Goal: Information Seeking & Learning: Learn about a topic

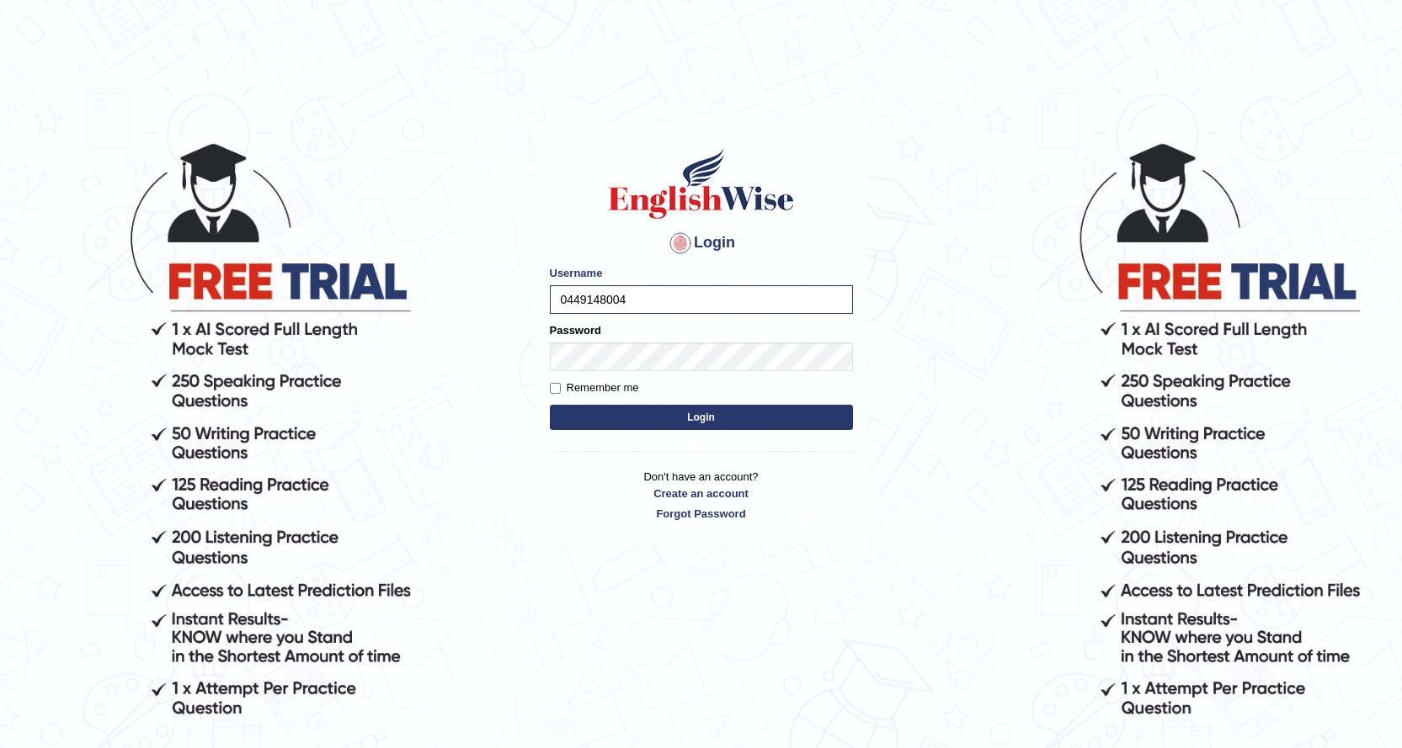
click at [799, 418] on button "Login" at bounding box center [701, 417] width 303 height 25
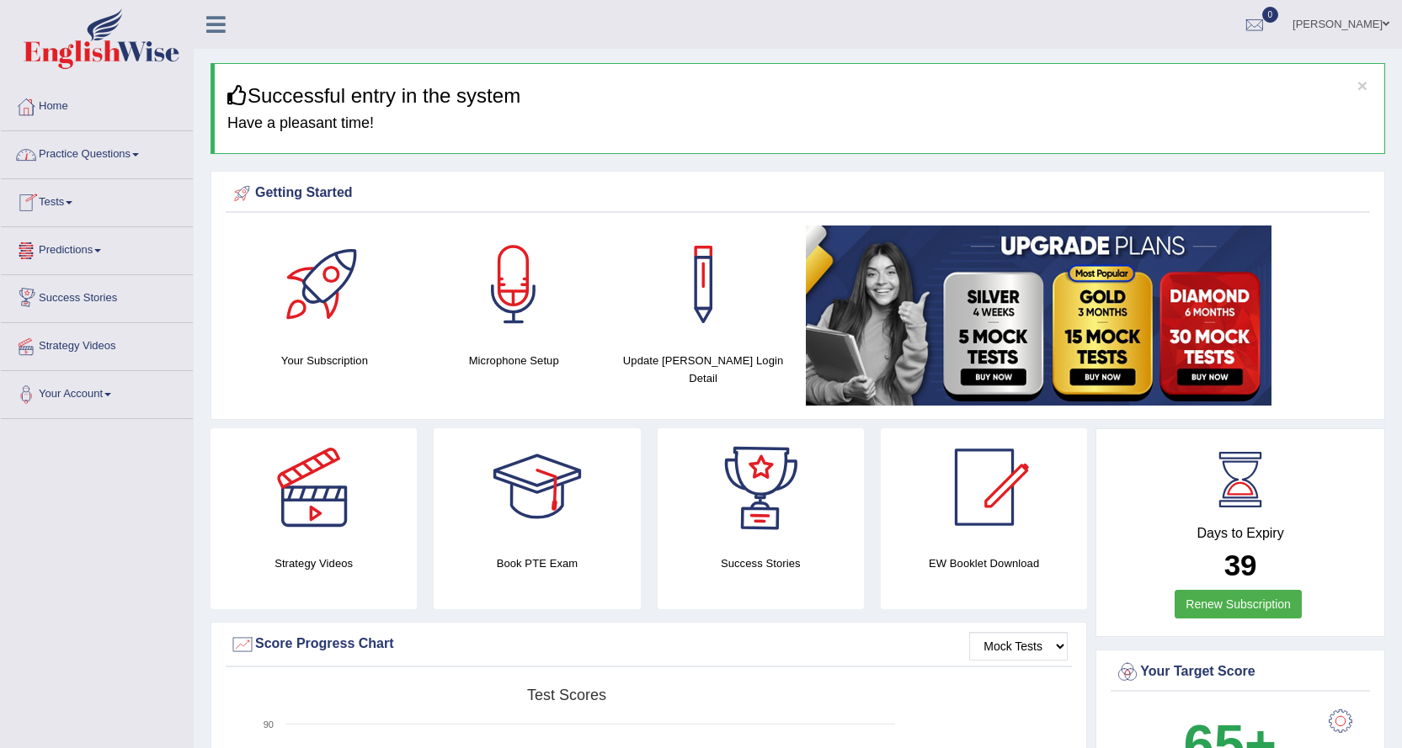
click at [105, 154] on link "Practice Questions" at bounding box center [97, 152] width 192 height 42
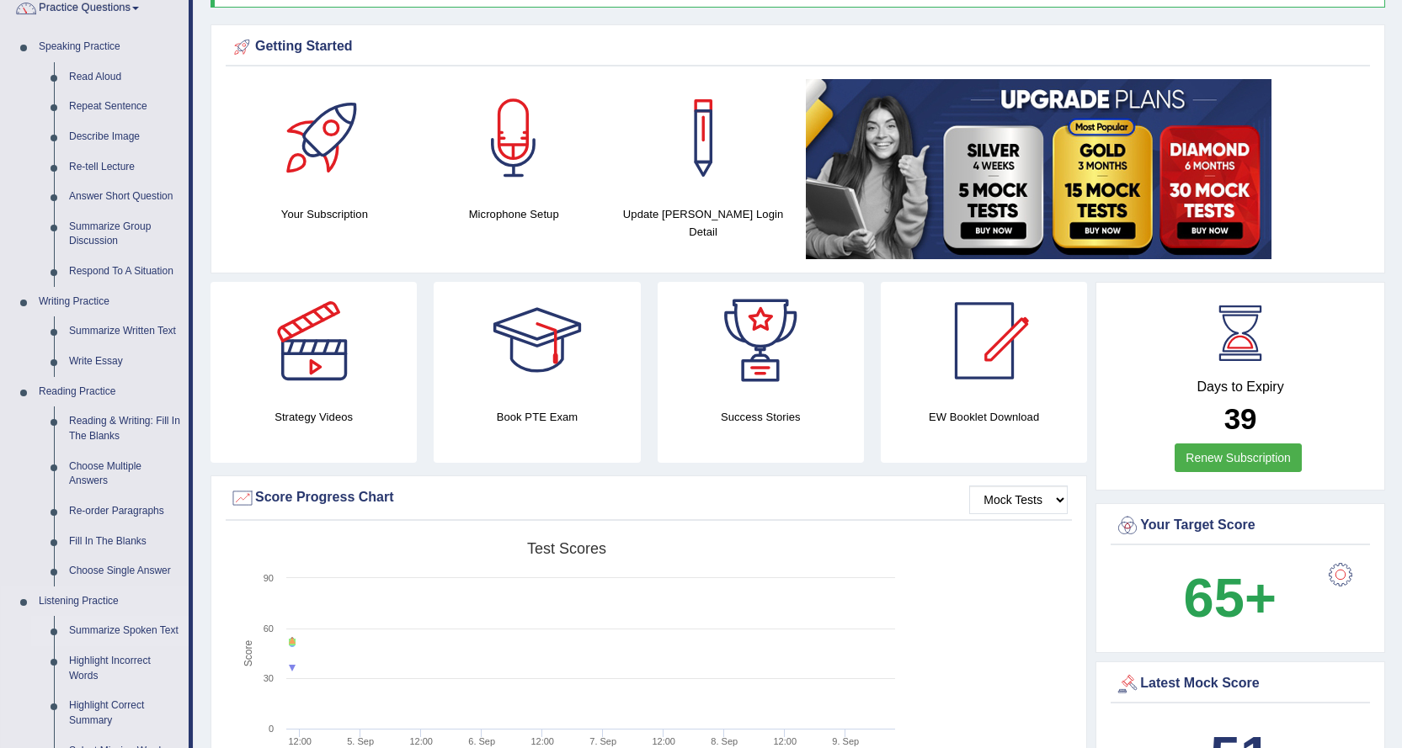
scroll to position [168, 0]
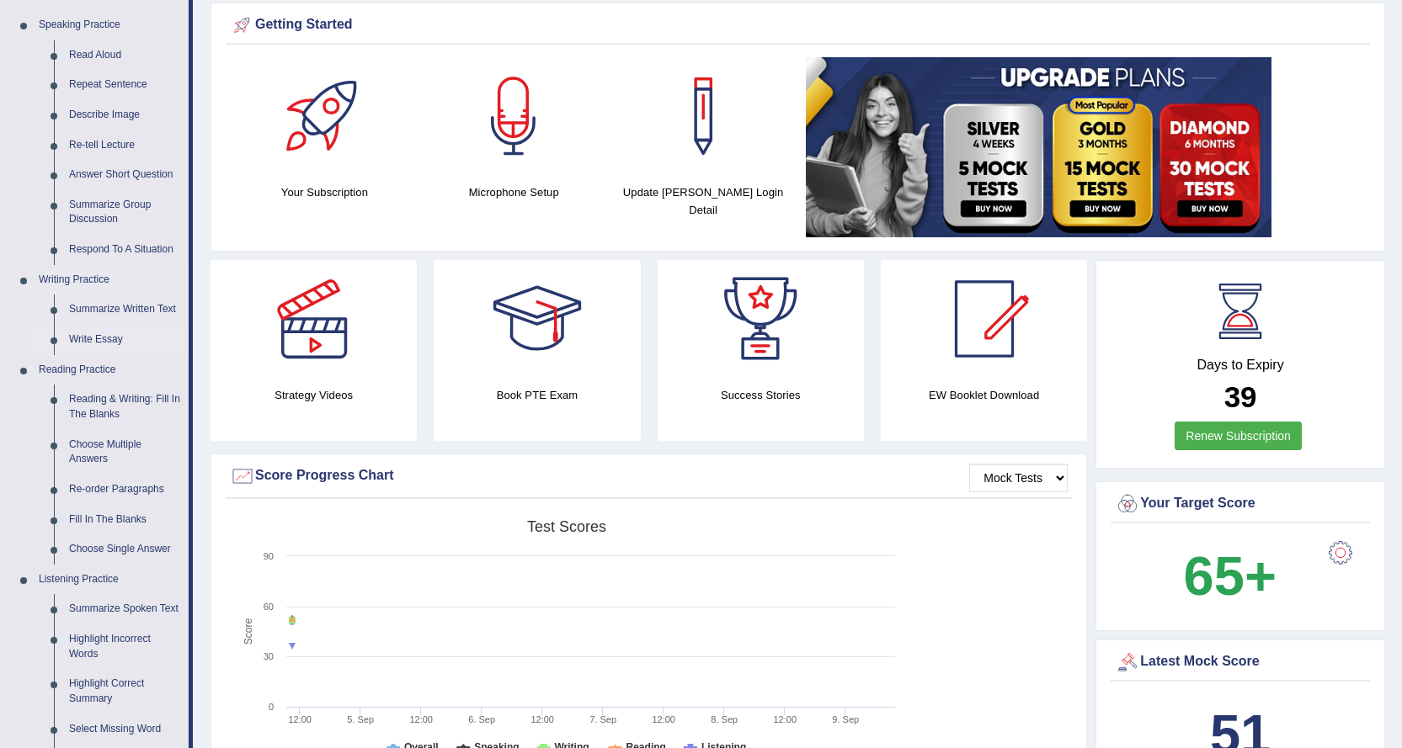
click at [109, 337] on link "Write Essay" at bounding box center [124, 340] width 127 height 30
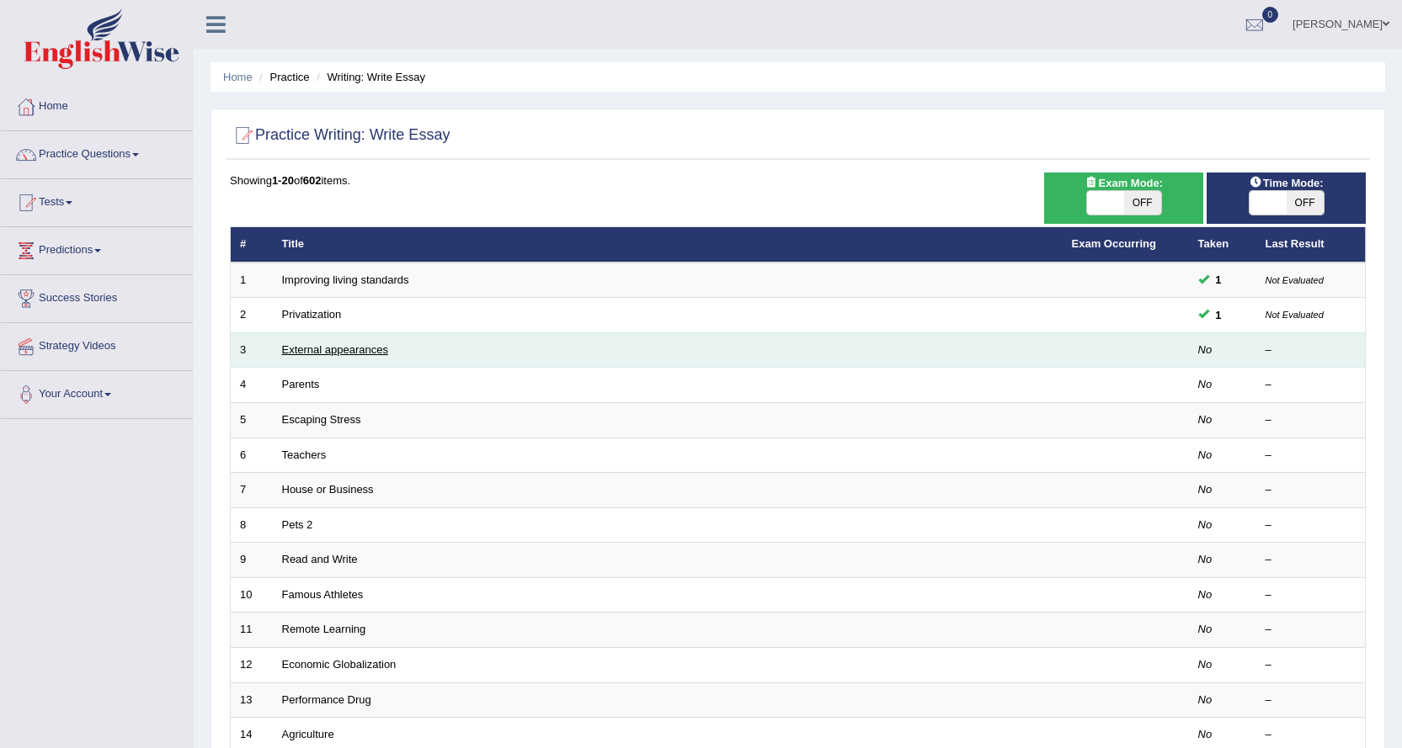
click at [374, 351] on link "External appearances" at bounding box center [335, 350] width 106 height 13
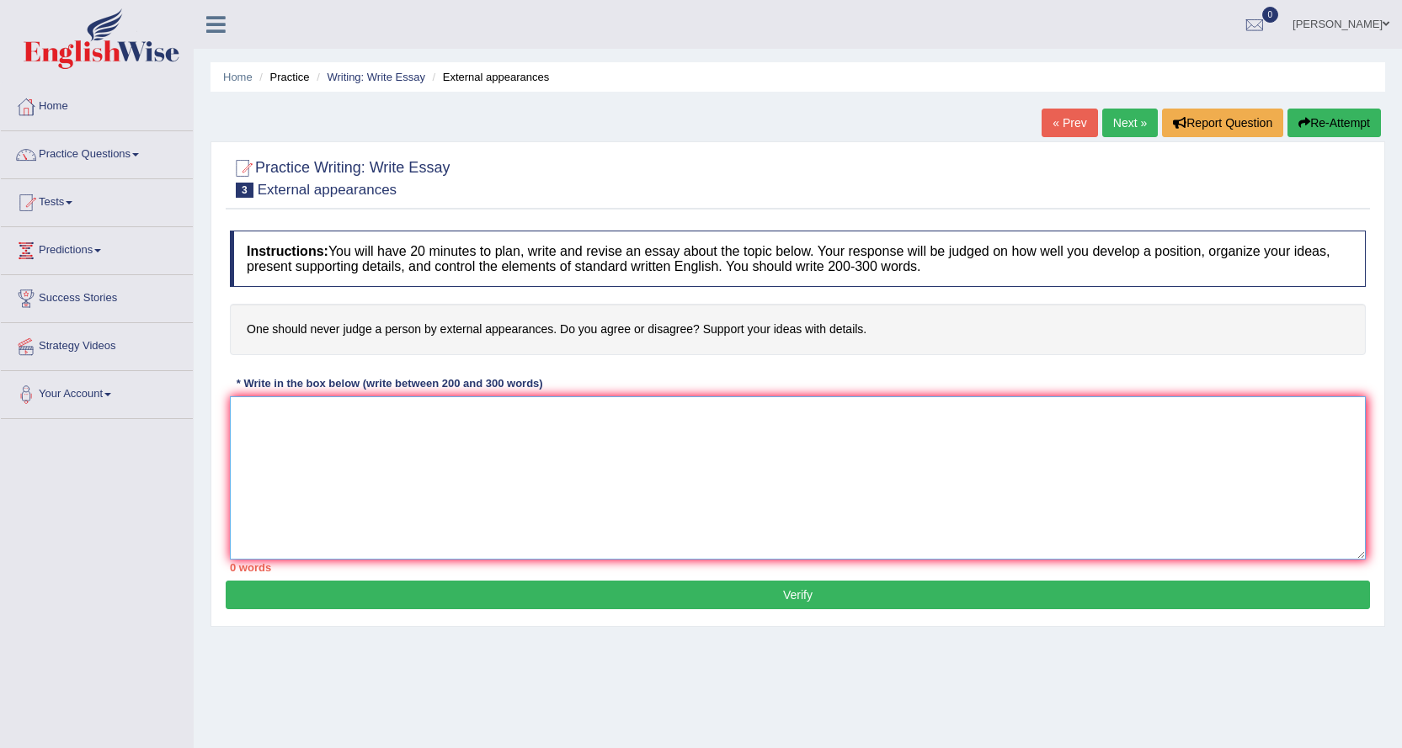
click at [301, 425] on textarea at bounding box center [798, 478] width 1136 height 163
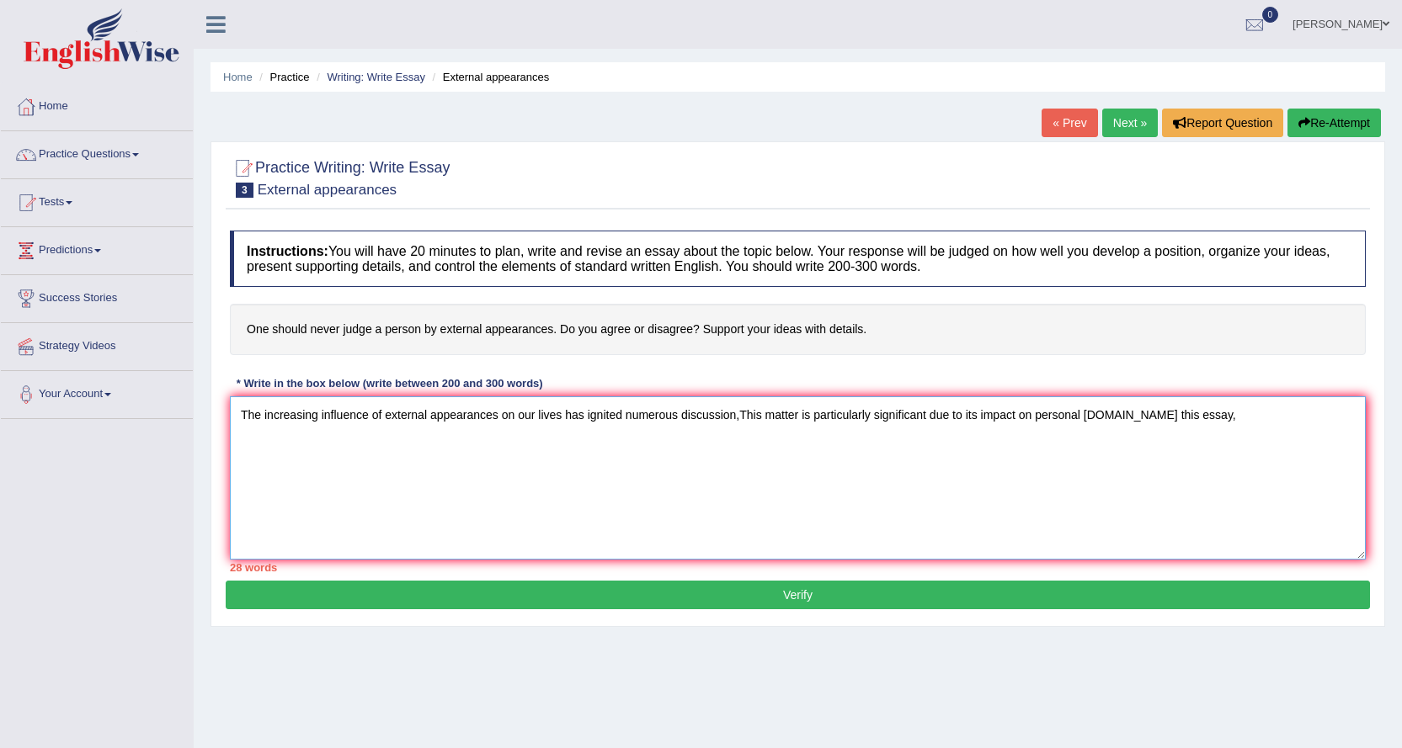
click at [741, 419] on textarea "The increasing influence of external appearances on our lives has ignited numer…" at bounding box center [798, 478] width 1136 height 163
click at [1183, 417] on textarea "The increasing influence of external appearances on our lives has ignited numer…" at bounding box center [798, 478] width 1136 height 163
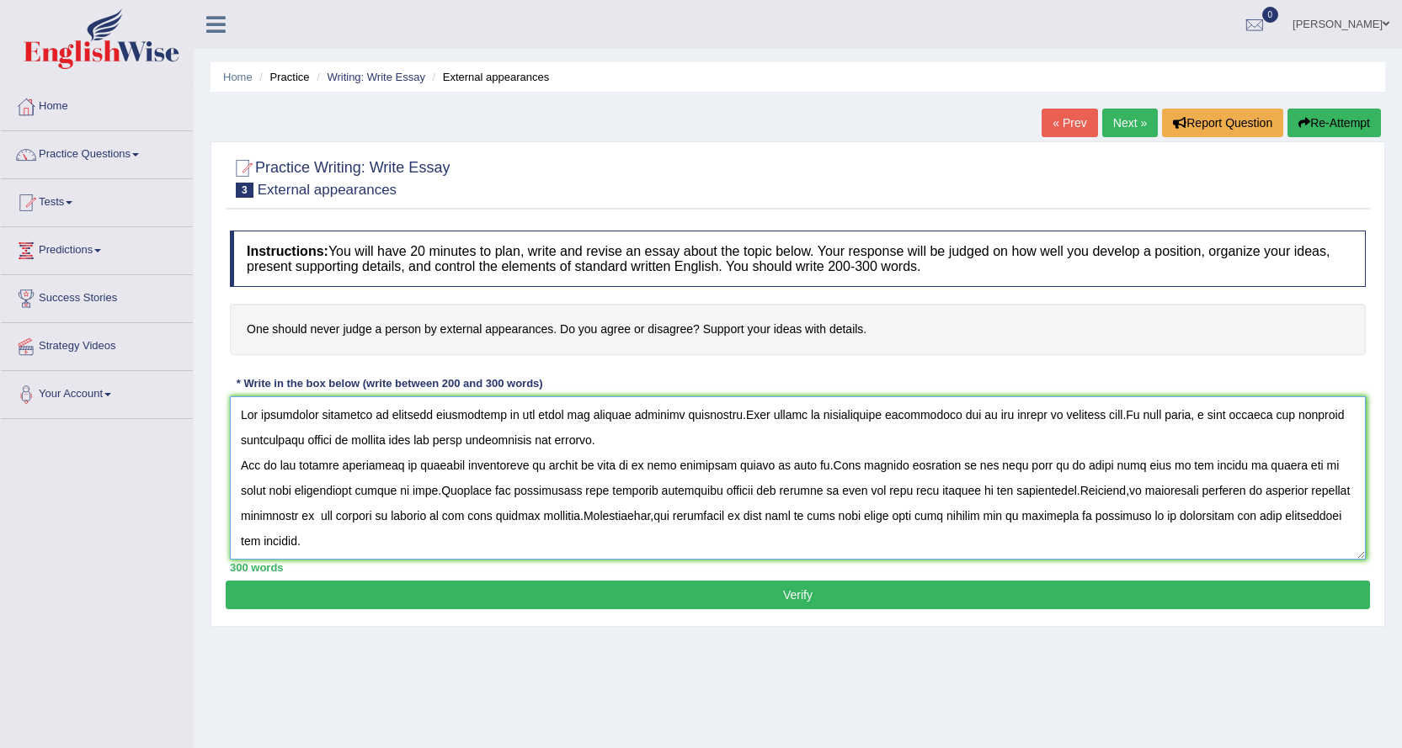
click at [687, 466] on textarea at bounding box center [798, 478] width 1136 height 163
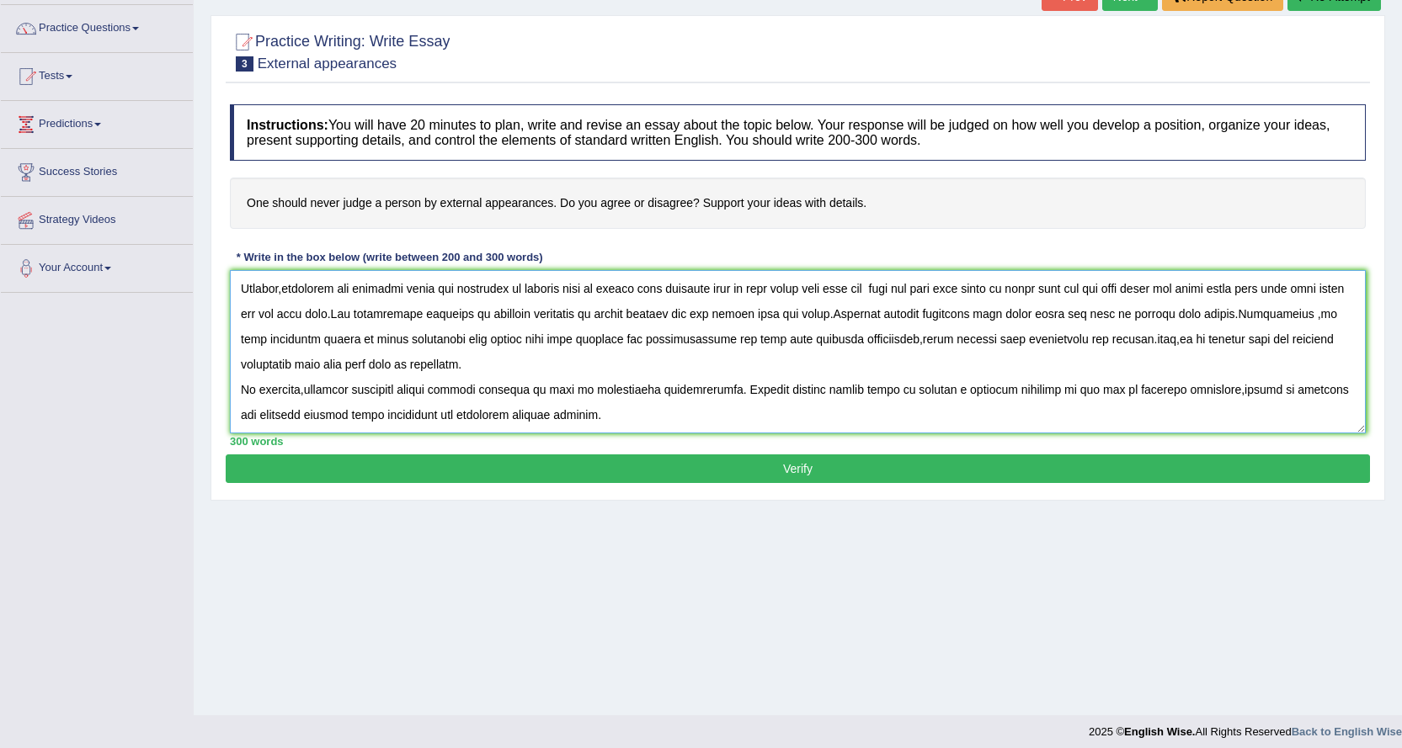
scroll to position [136, 0]
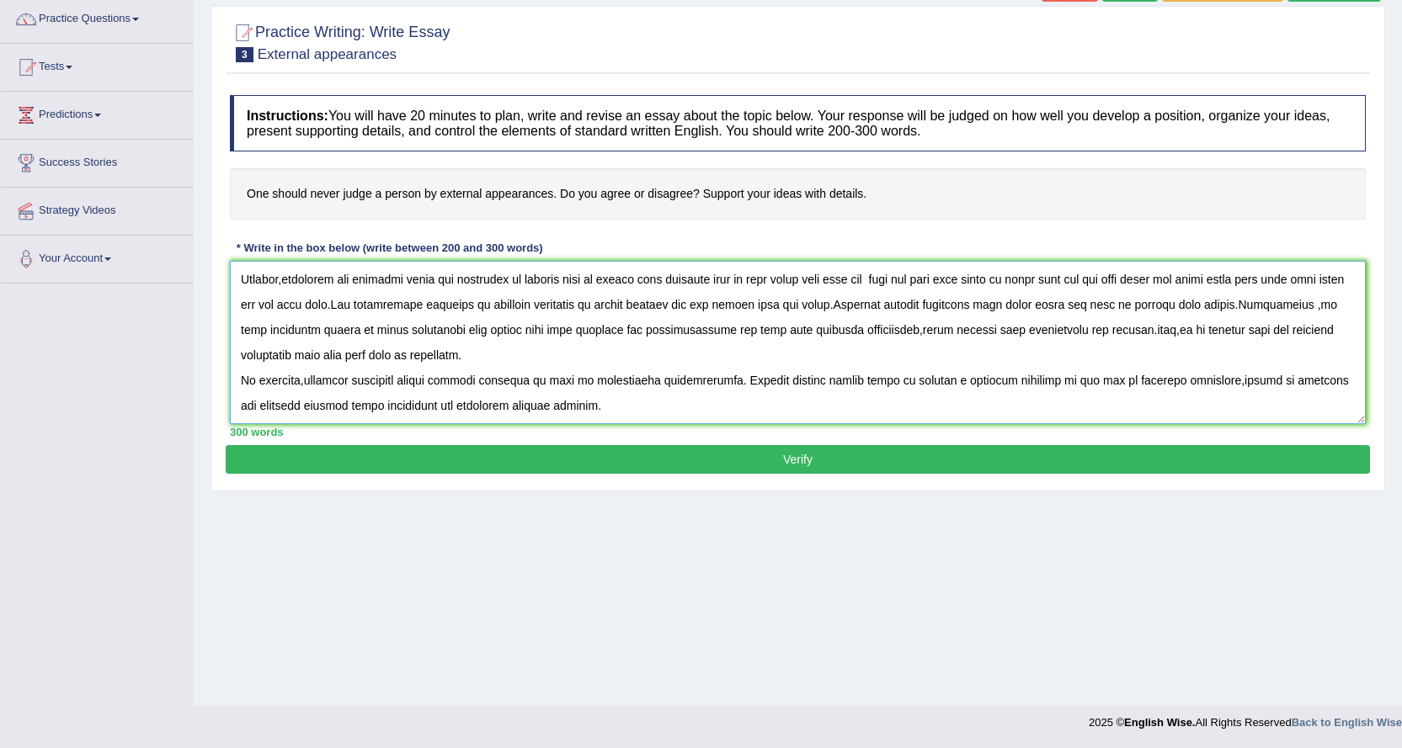
type textarea "The increasing influence of external appearances on our lives has ignited numer…"
click at [657, 464] on button "Verify" at bounding box center [798, 459] width 1144 height 29
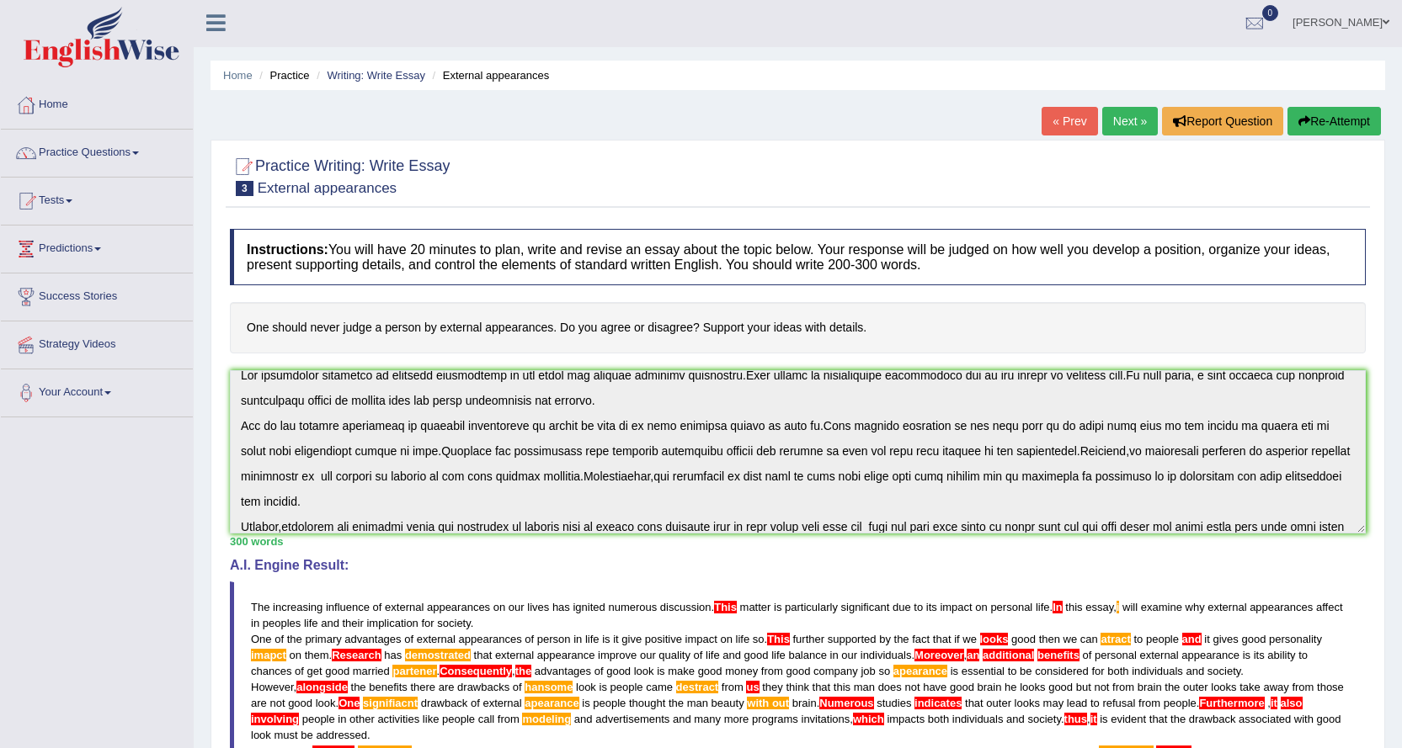
scroll to position [0, 0]
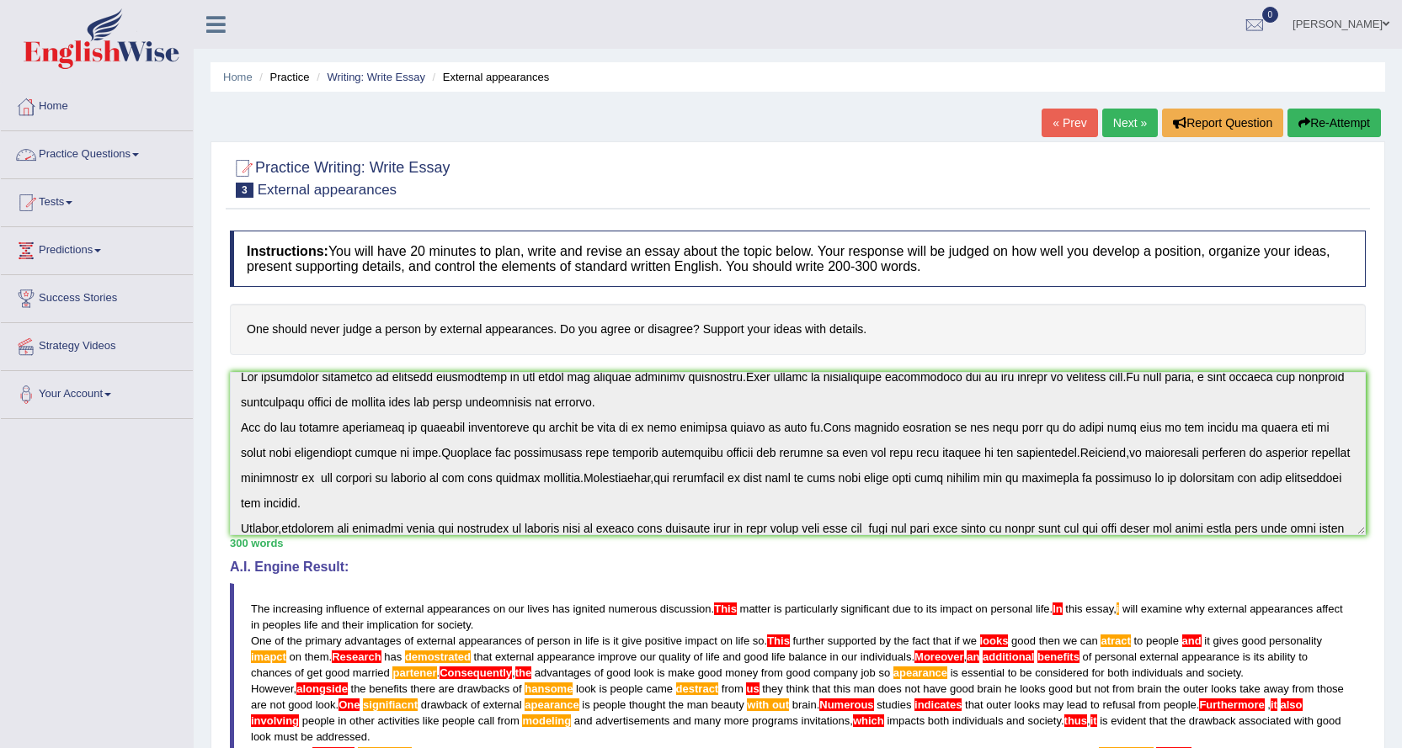
click at [125, 154] on link "Practice Questions" at bounding box center [97, 152] width 192 height 42
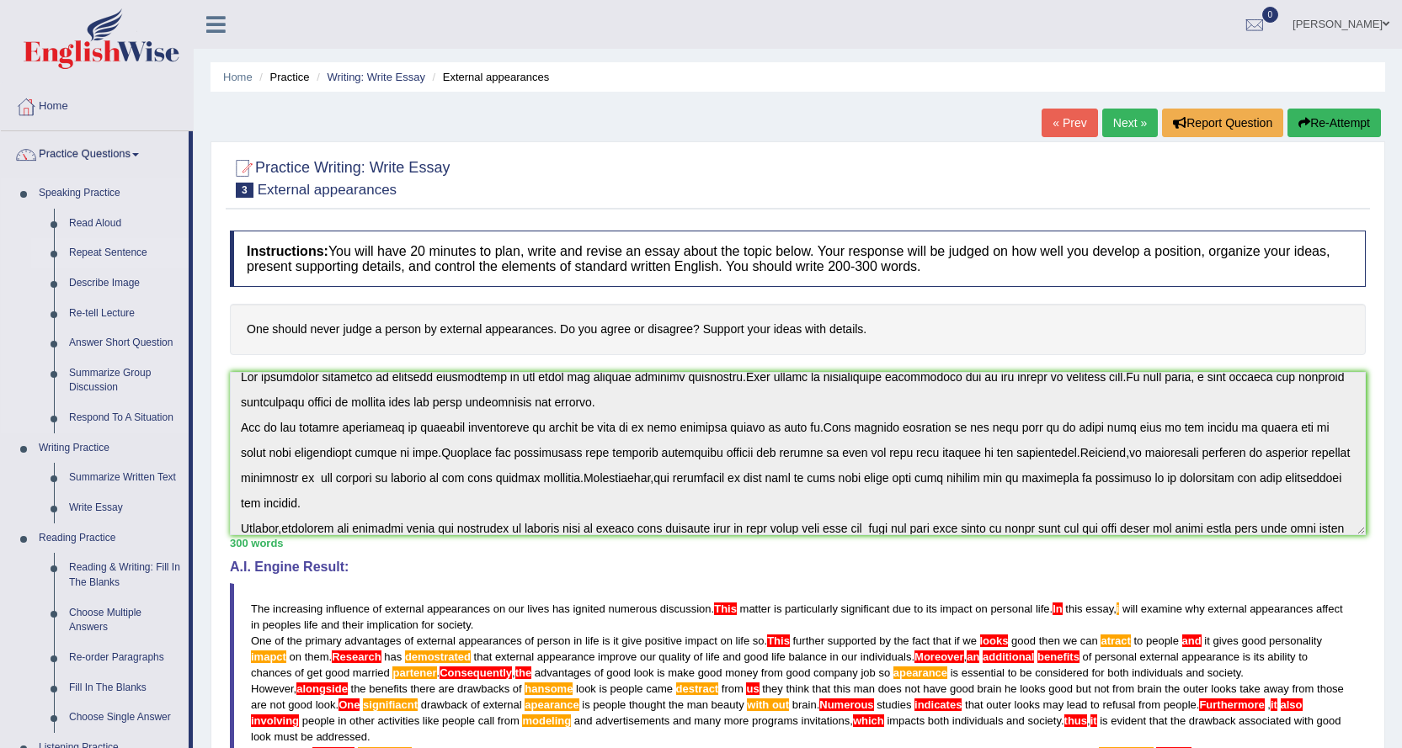
click at [133, 253] on link "Repeat Sentence" at bounding box center [124, 253] width 127 height 30
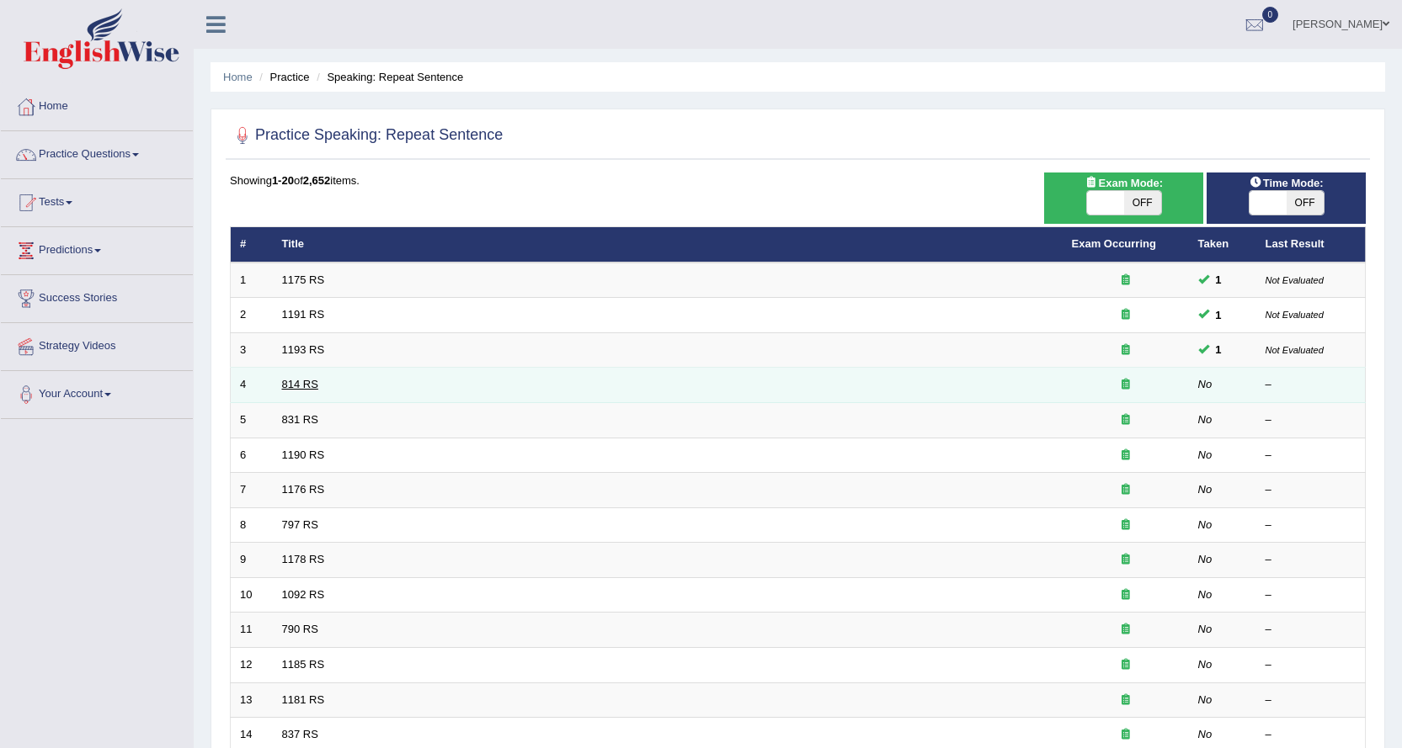
click at [285, 384] on link "814 RS" at bounding box center [300, 384] width 36 height 13
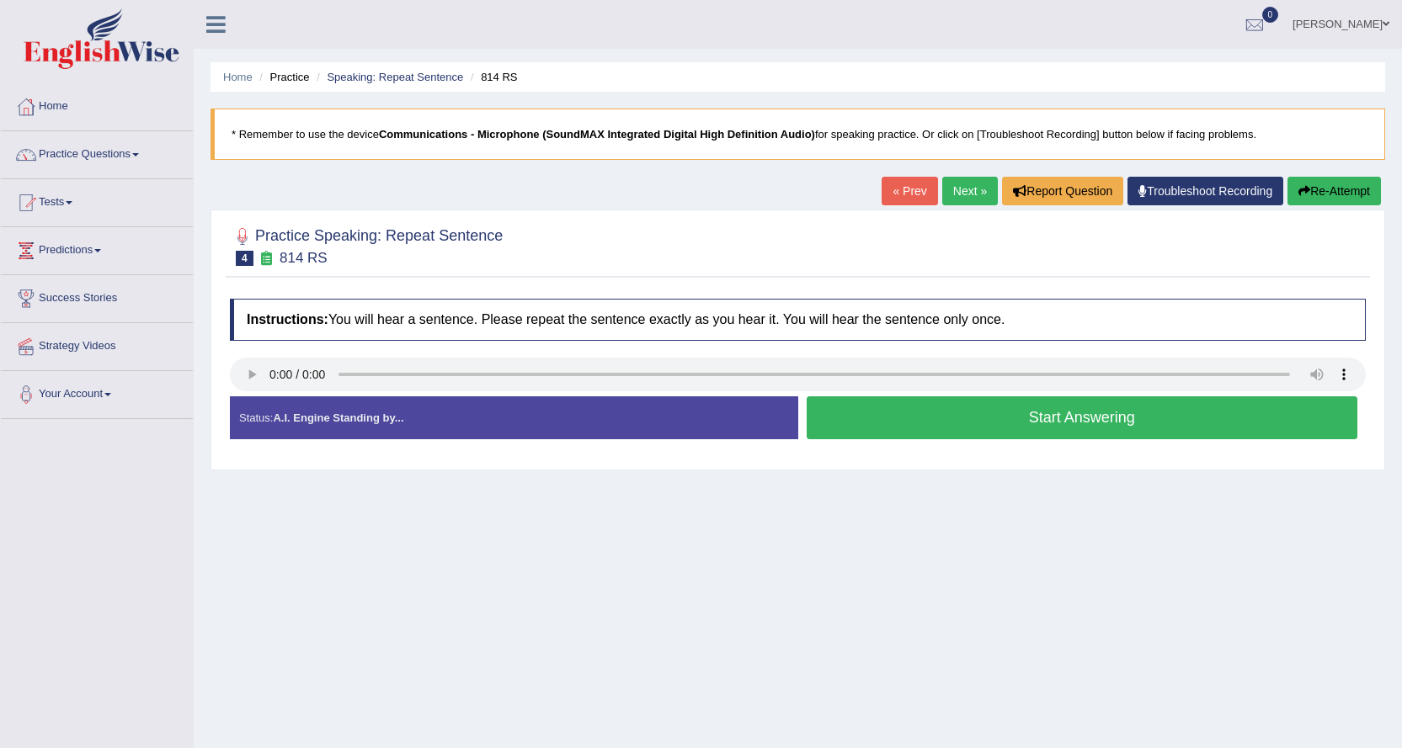
click at [904, 421] on button "Start Answering" at bounding box center [1082, 418] width 551 height 43
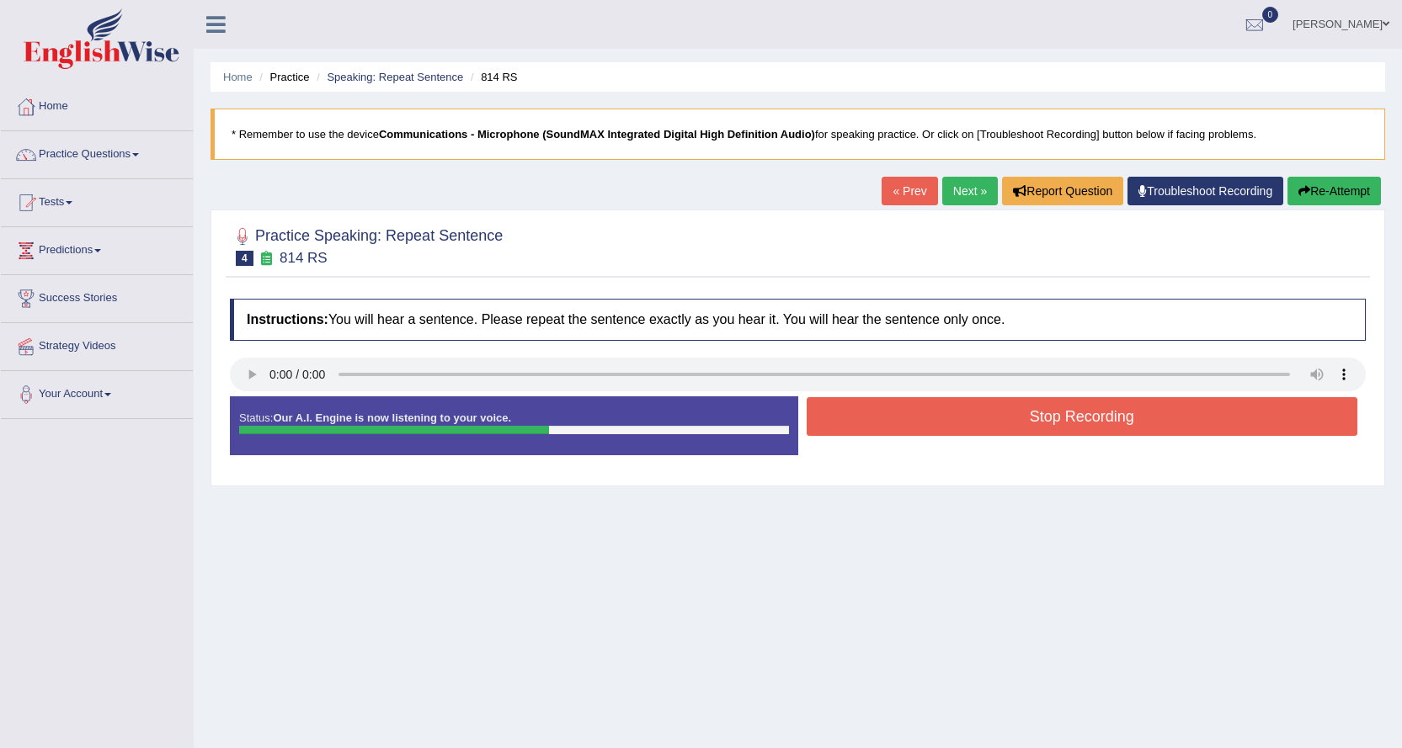
drag, startPoint x: 905, startPoint y: 418, endPoint x: 911, endPoint y: 436, distance: 18.6
click at [911, 443] on div "Status: Our A.I. Engine is now listening to your voice. Start Answering Stop Re…" at bounding box center [798, 435] width 1136 height 76
click at [918, 420] on button "Stop Recording" at bounding box center [1082, 416] width 551 height 39
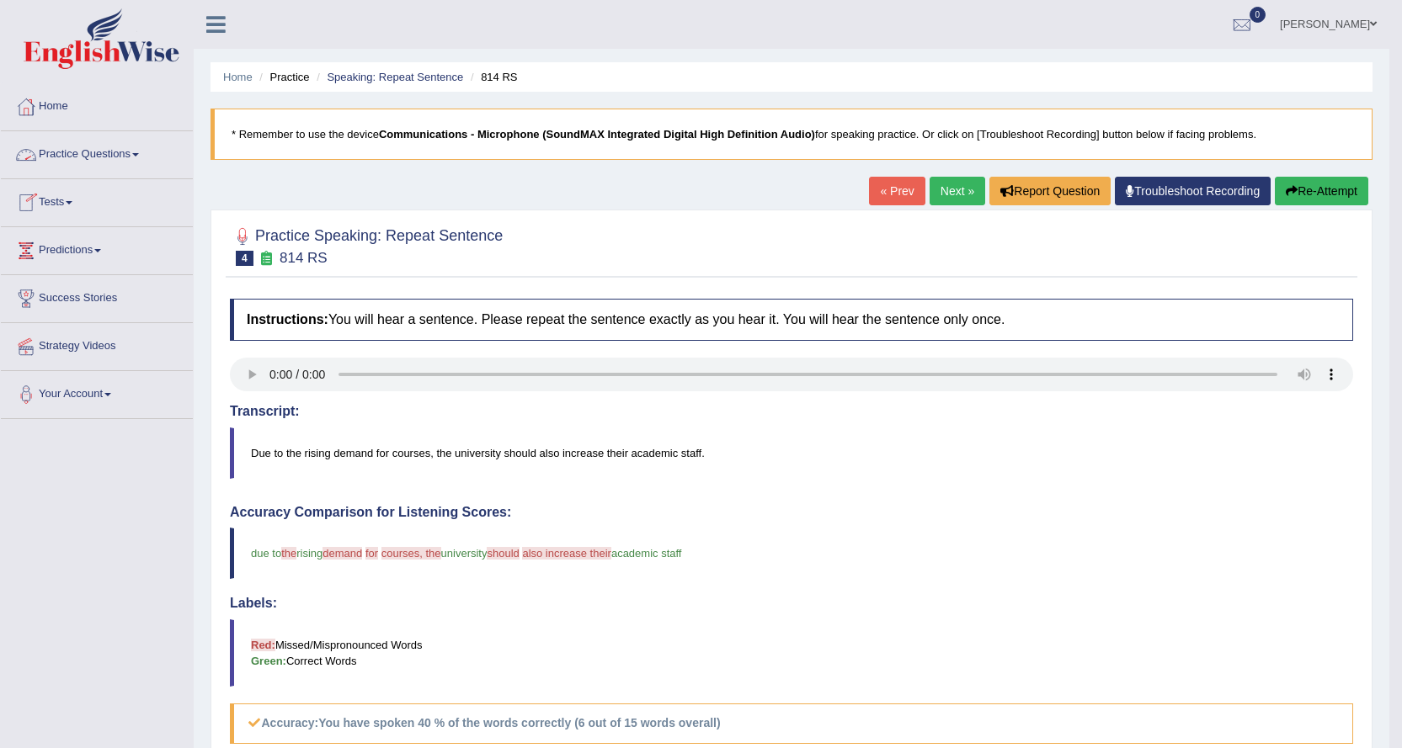
click at [92, 155] on link "Practice Questions" at bounding box center [97, 152] width 192 height 42
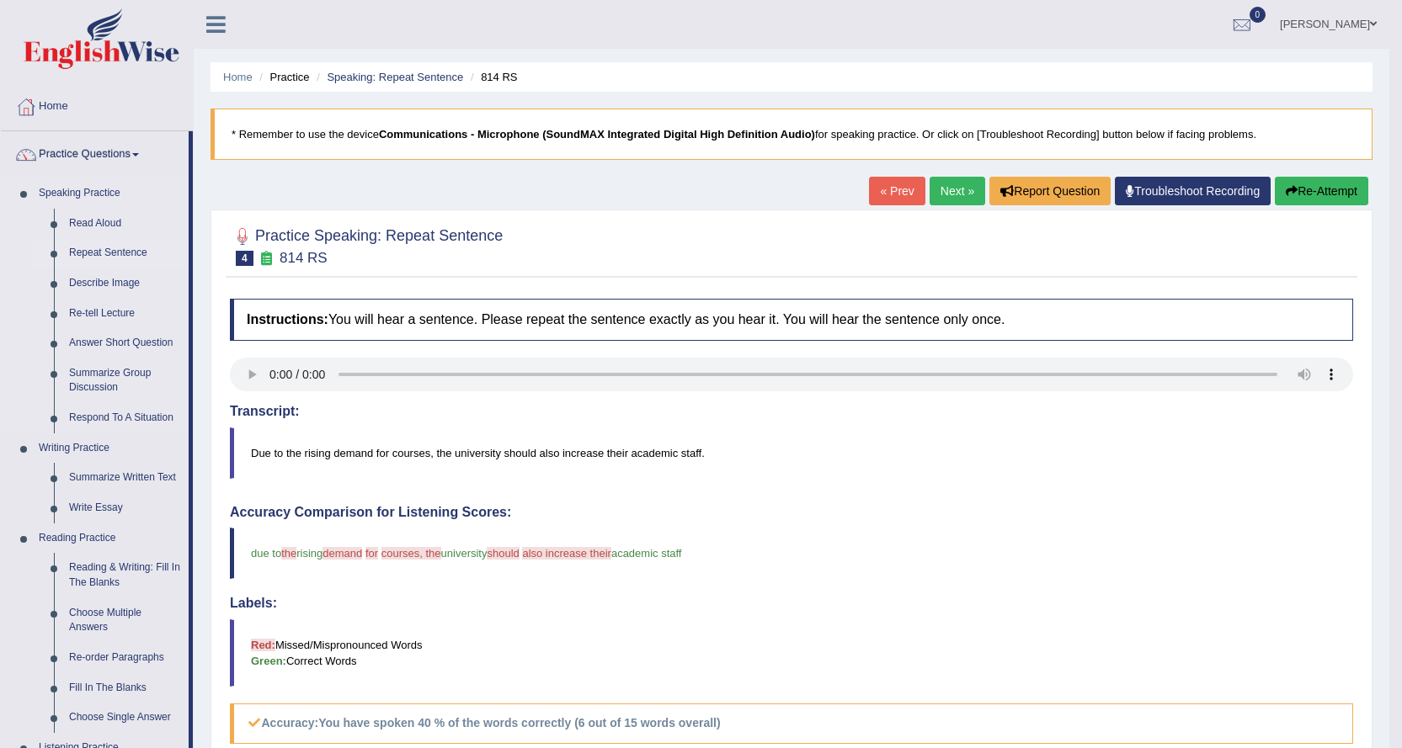
click at [135, 252] on link "Repeat Sentence" at bounding box center [124, 253] width 127 height 30
click at [961, 193] on link "Next »" at bounding box center [957, 191] width 56 height 29
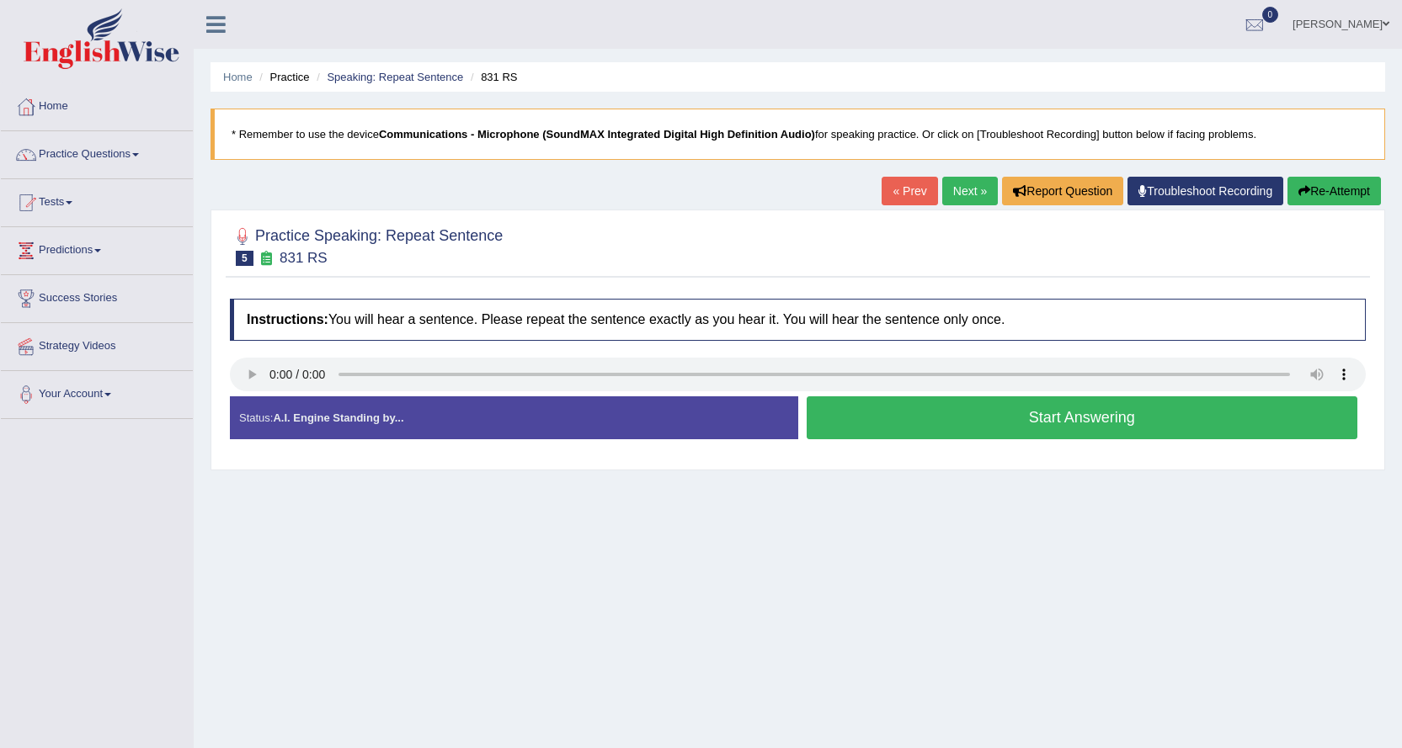
click at [907, 418] on button "Start Answering" at bounding box center [1082, 418] width 551 height 43
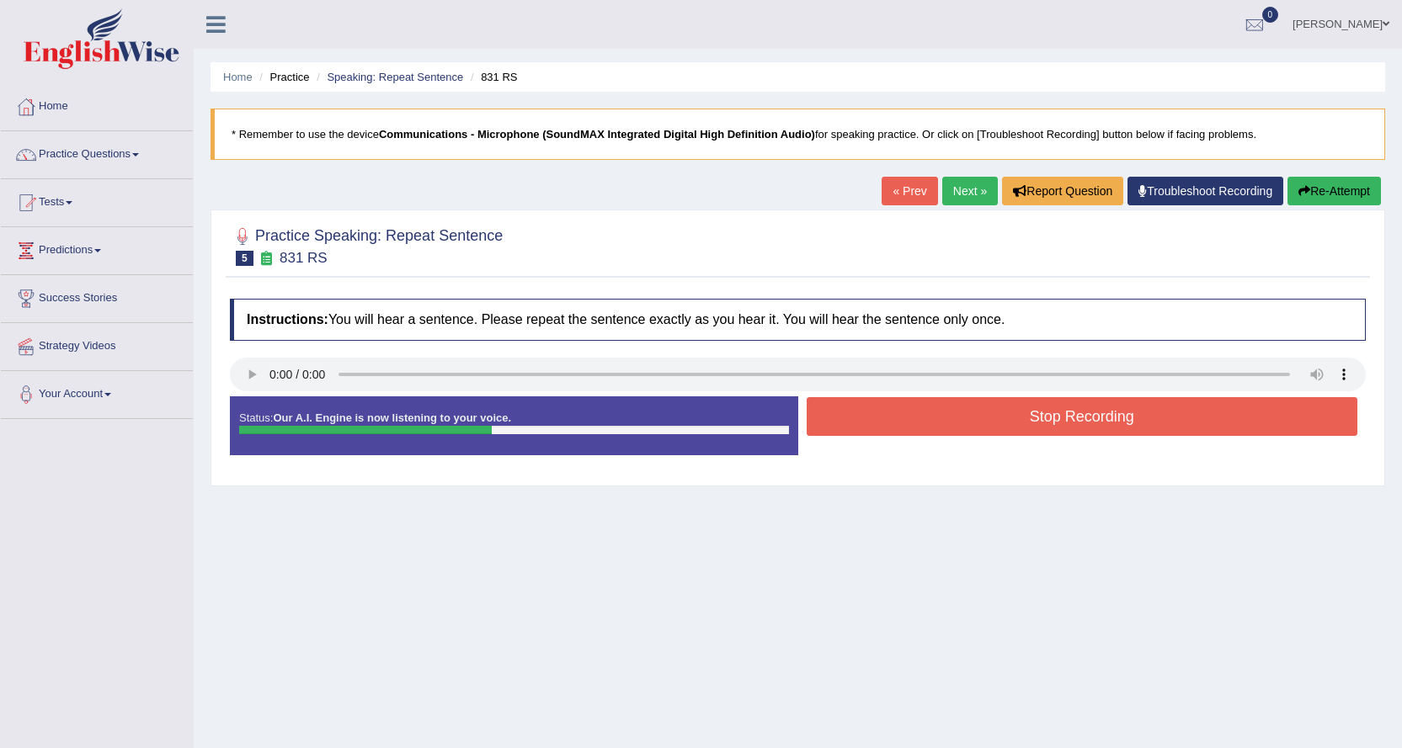
click at [913, 413] on button "Stop Recording" at bounding box center [1082, 416] width 551 height 39
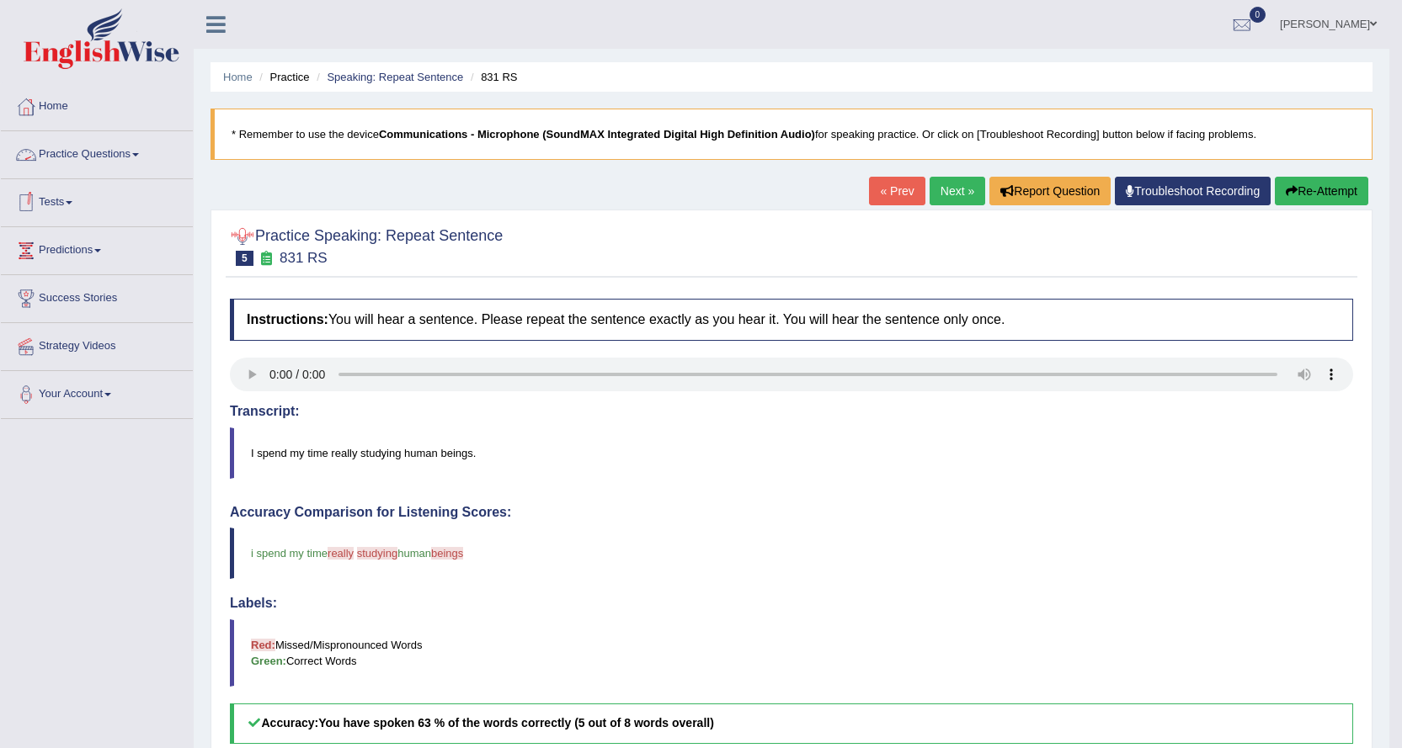
click at [106, 156] on link "Practice Questions" at bounding box center [97, 152] width 192 height 42
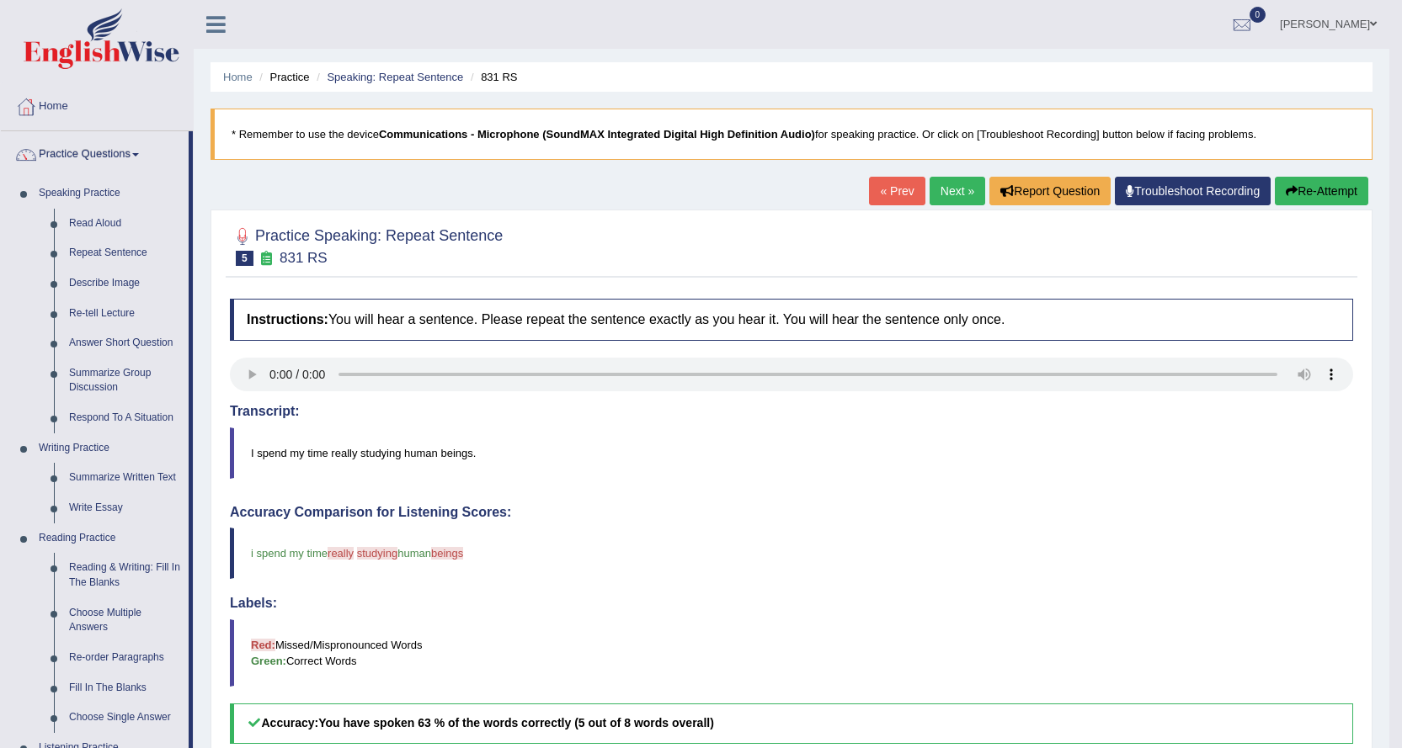
click at [936, 193] on link "Next »" at bounding box center [957, 191] width 56 height 29
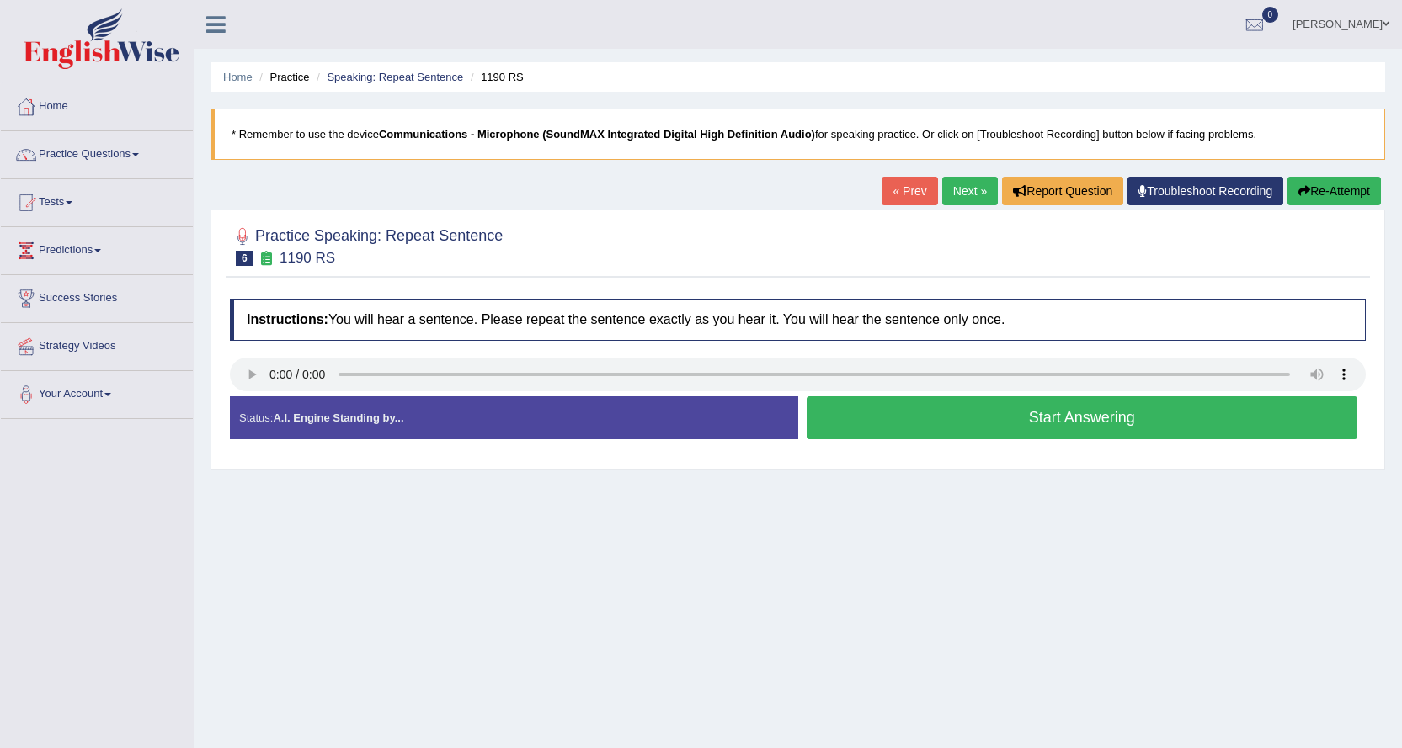
click at [971, 416] on button "Start Answering" at bounding box center [1082, 418] width 551 height 43
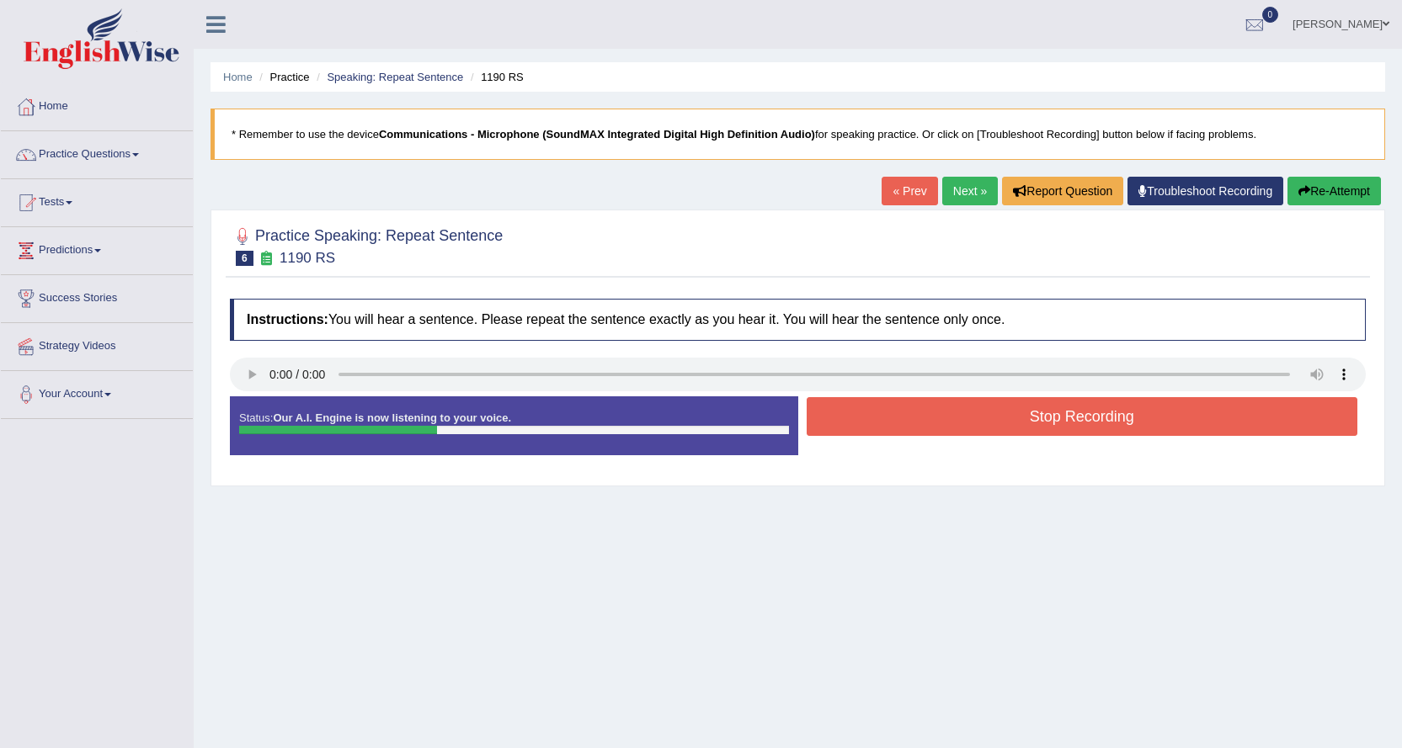
click at [964, 415] on button "Stop Recording" at bounding box center [1082, 416] width 551 height 39
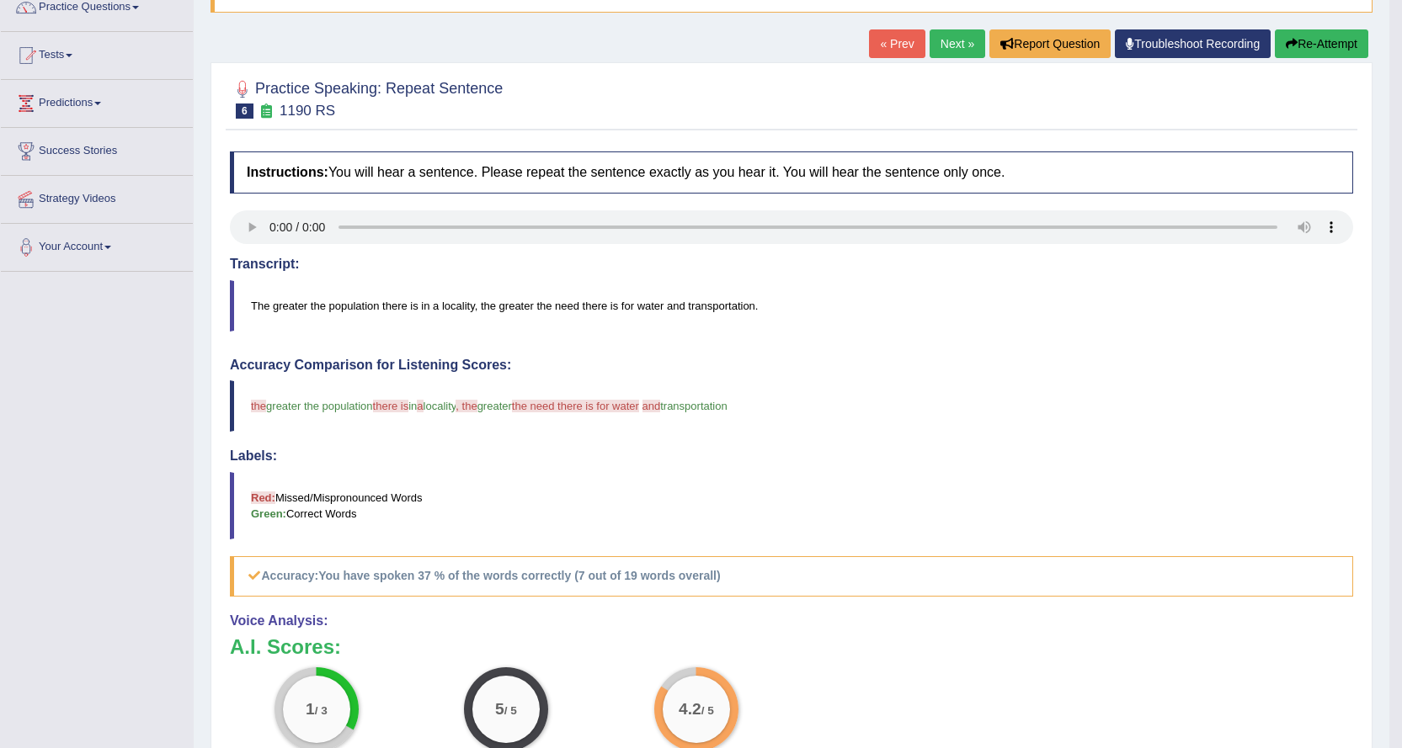
scroll to position [137, 0]
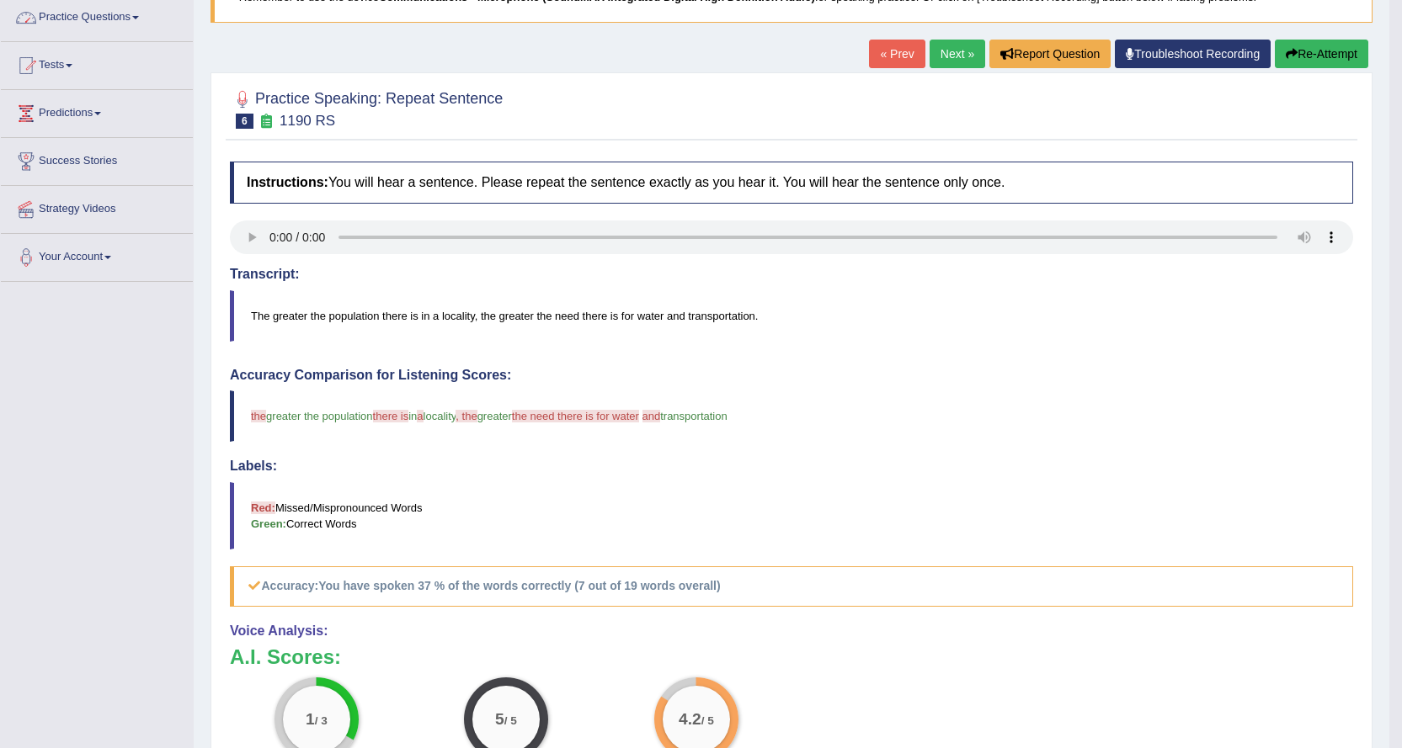
click at [947, 55] on link "Next »" at bounding box center [957, 54] width 56 height 29
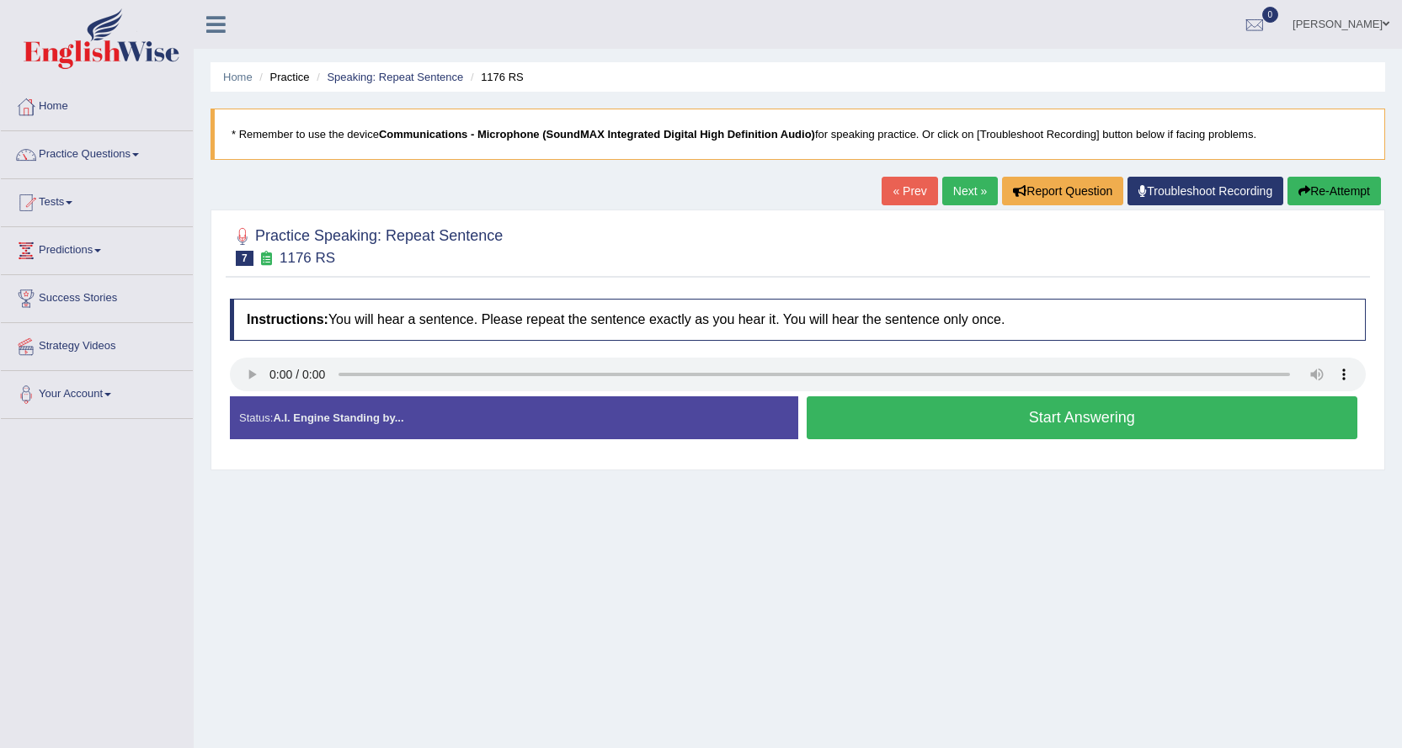
click at [972, 405] on button "Start Answering" at bounding box center [1082, 418] width 551 height 43
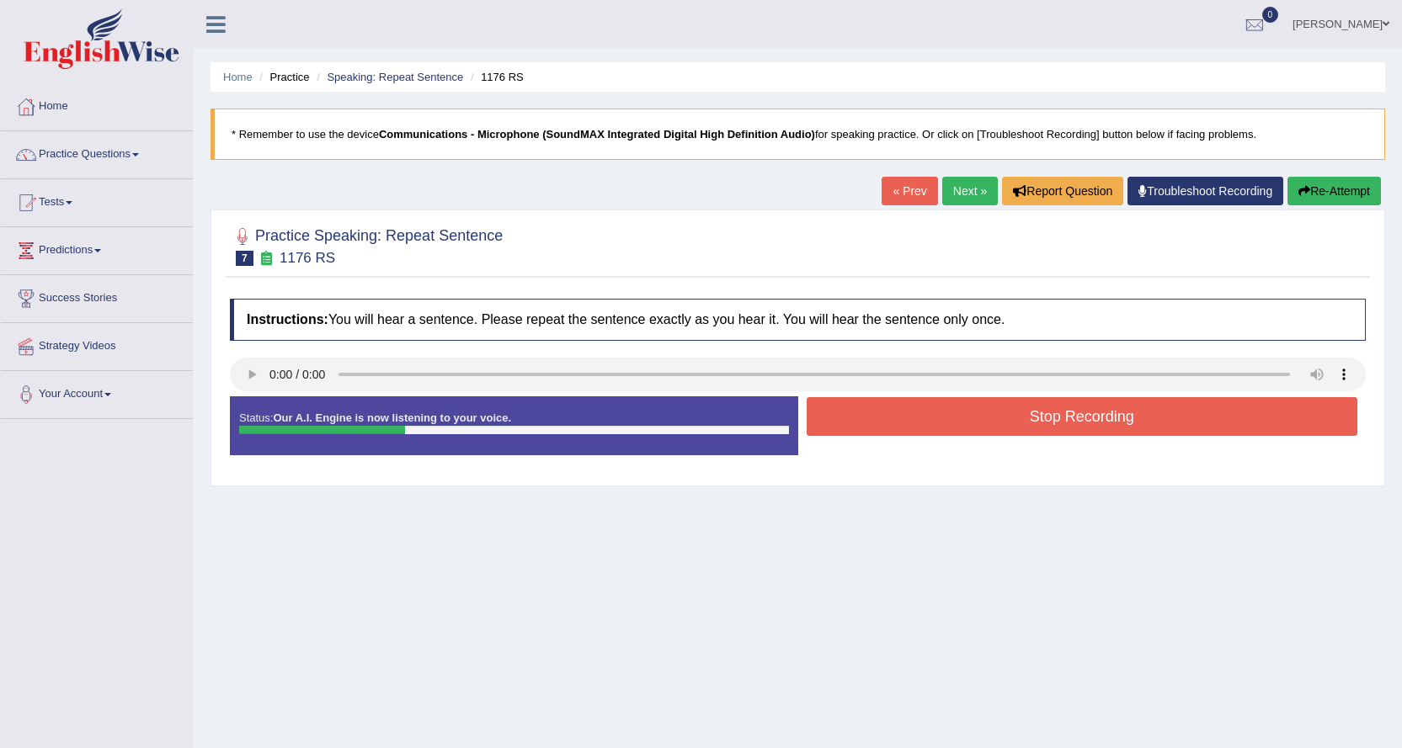
click at [983, 415] on button "Stop Recording" at bounding box center [1082, 416] width 551 height 39
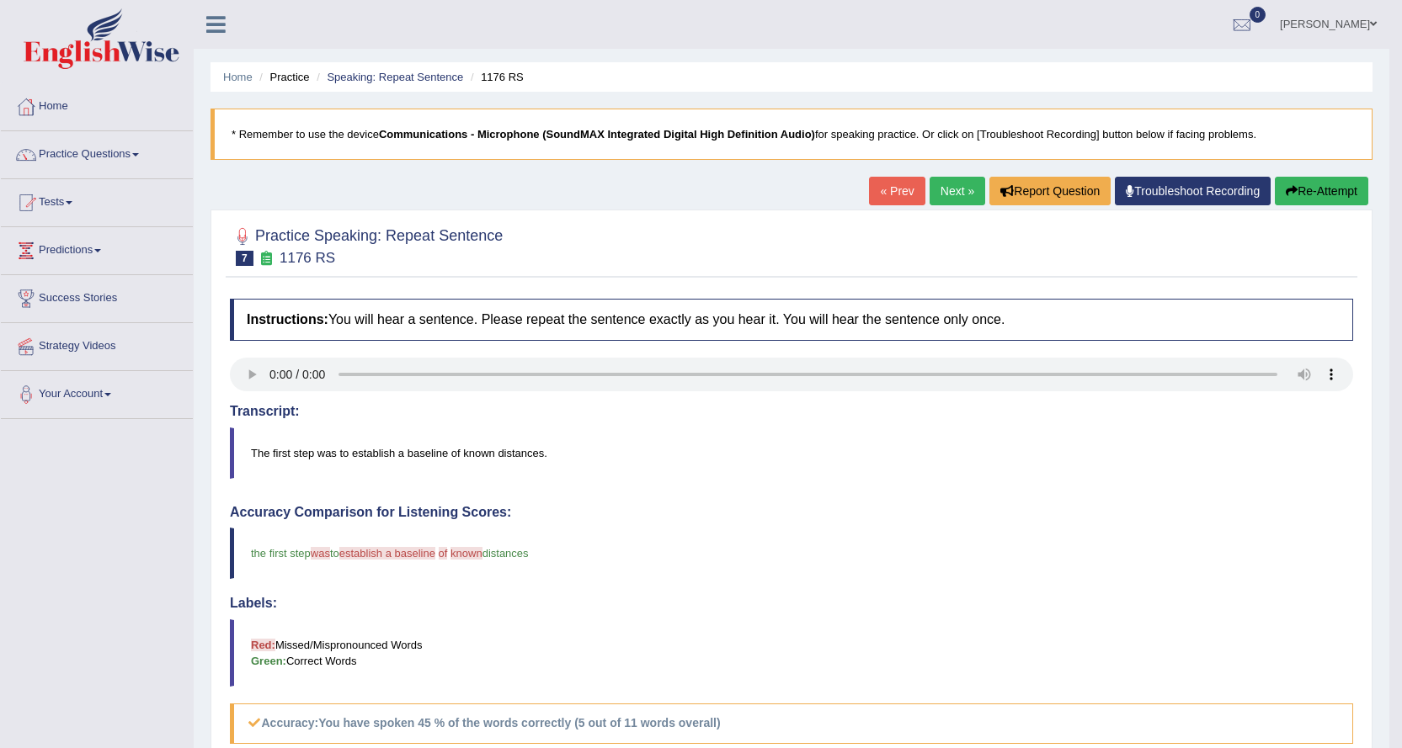
click at [955, 189] on link "Next »" at bounding box center [957, 191] width 56 height 29
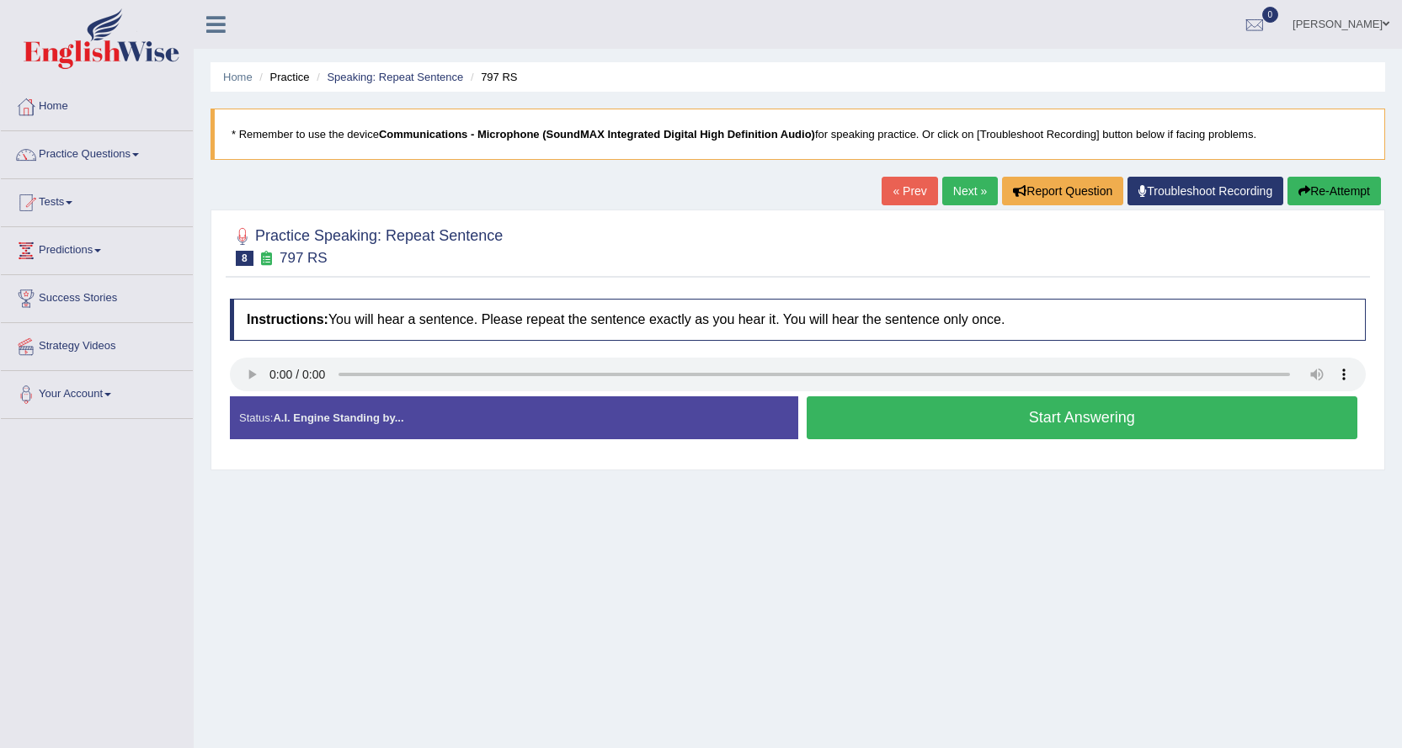
click at [983, 422] on button "Start Answering" at bounding box center [1082, 418] width 551 height 43
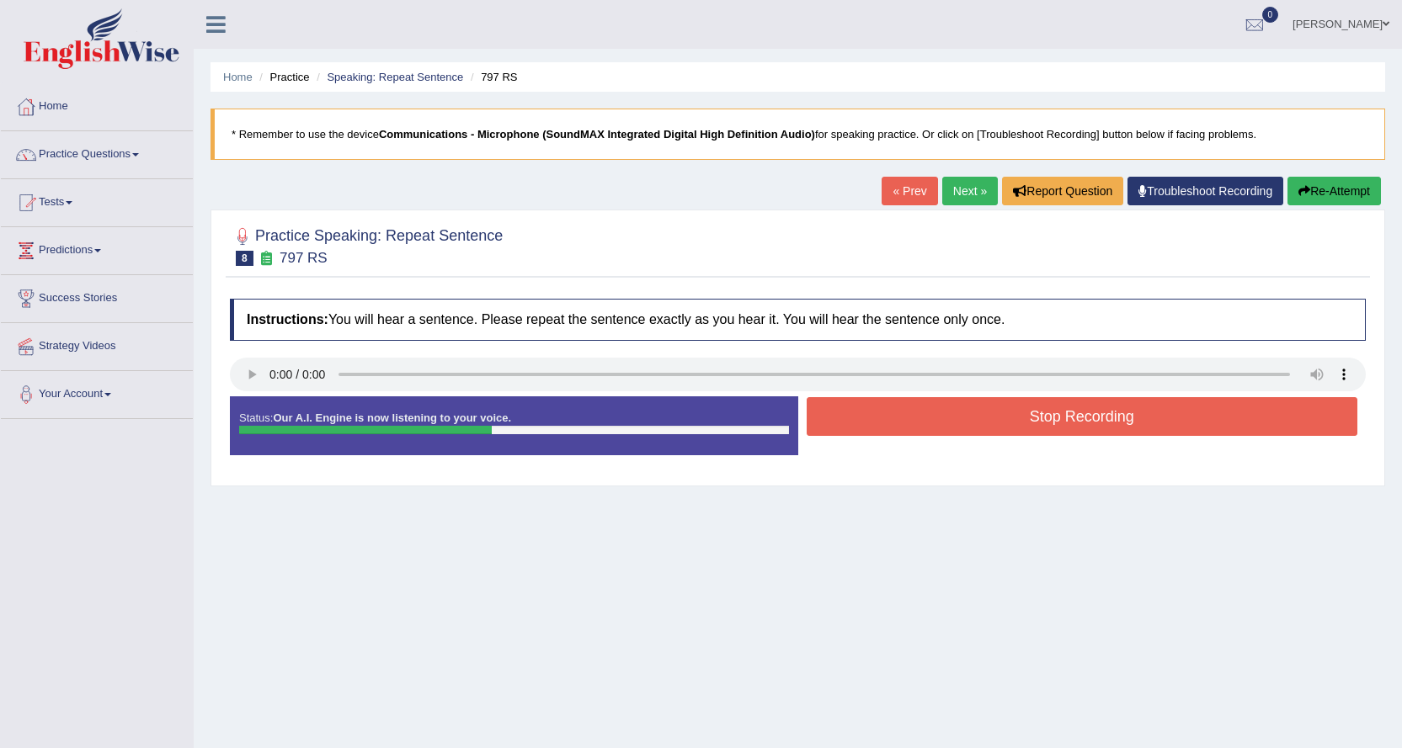
click at [983, 422] on button "Stop Recording" at bounding box center [1082, 416] width 551 height 39
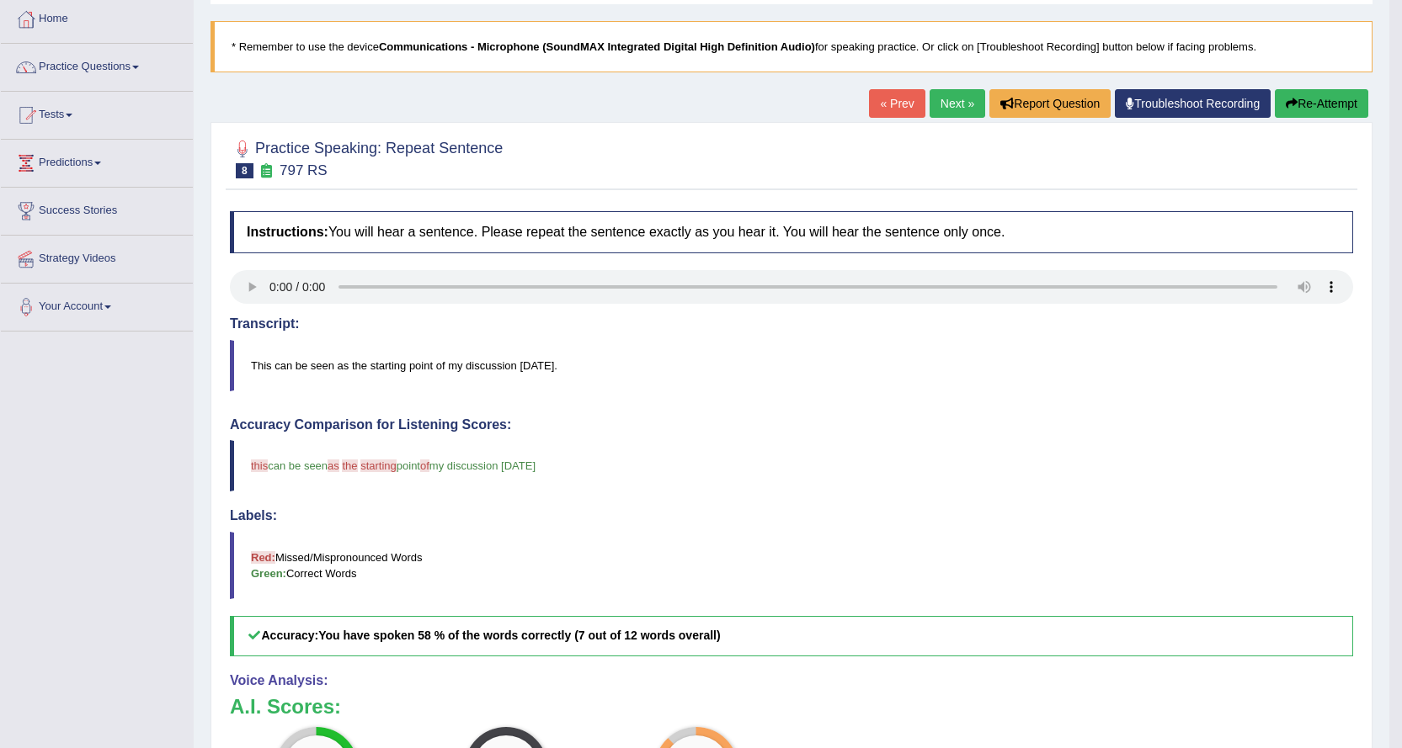
scroll to position [84, 0]
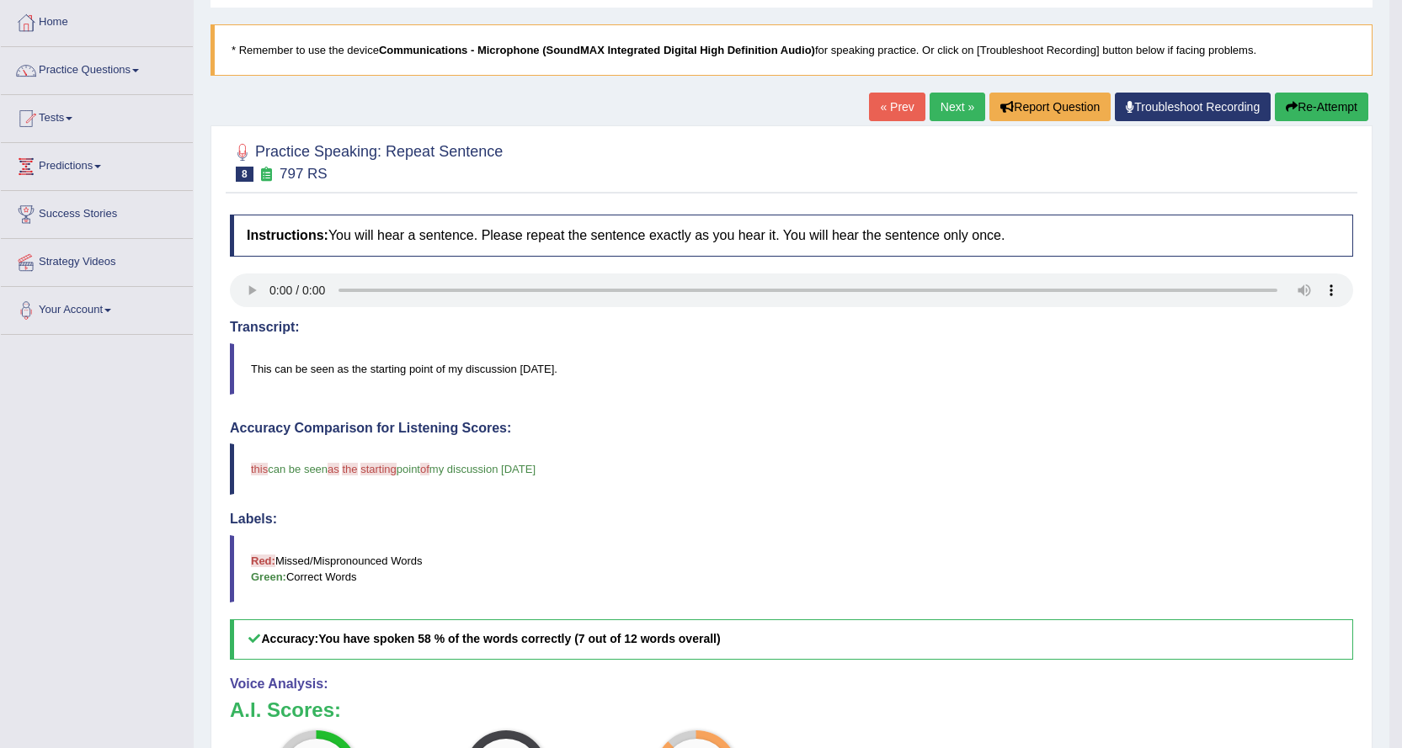
click at [952, 99] on link "Next »" at bounding box center [957, 107] width 56 height 29
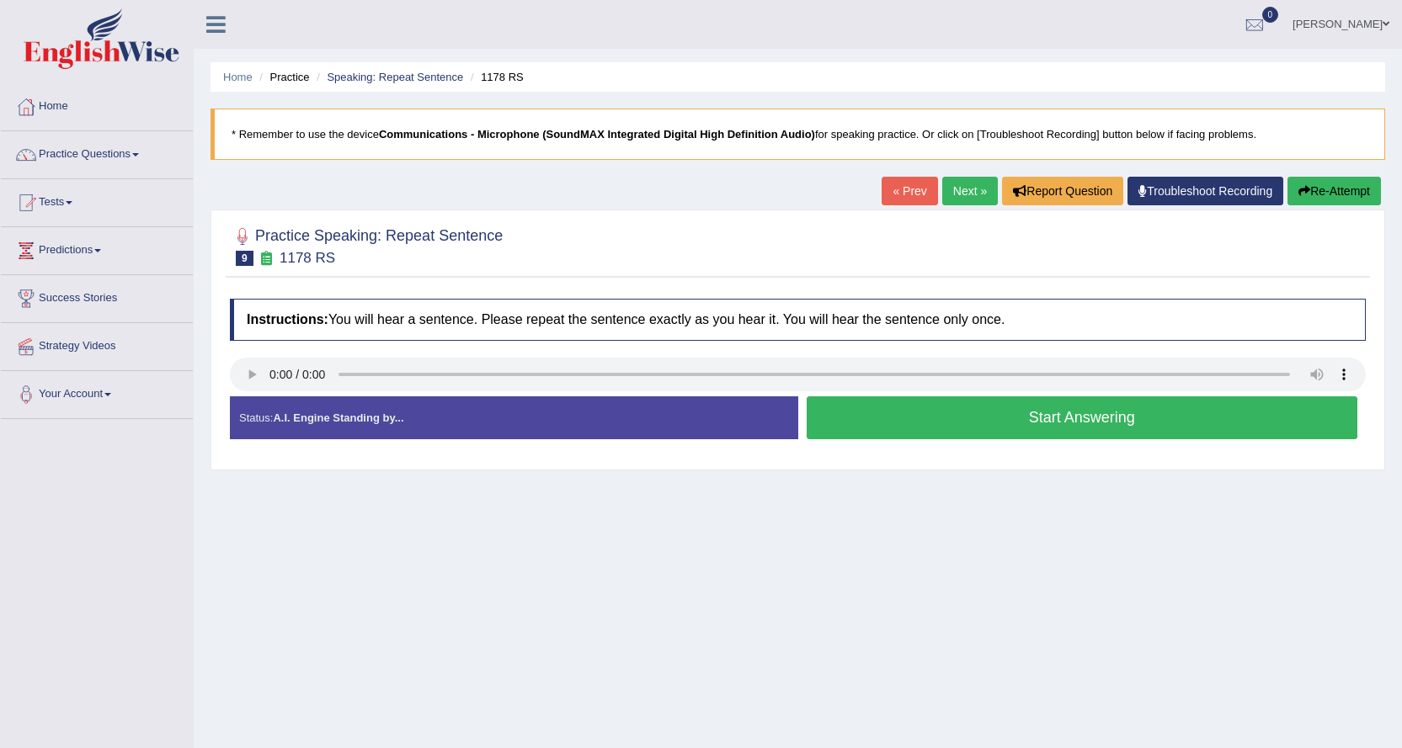
click at [894, 417] on button "Start Answering" at bounding box center [1082, 418] width 551 height 43
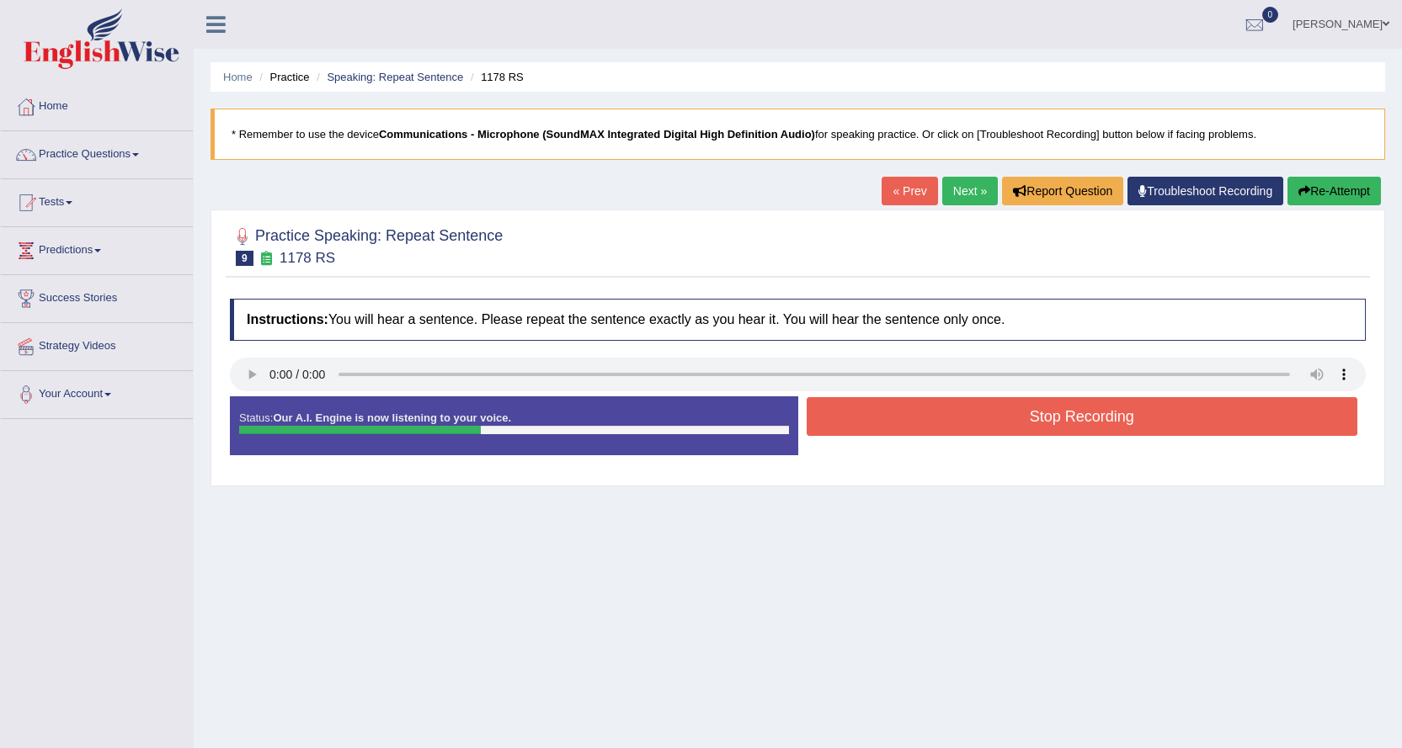
click at [894, 416] on button "Stop Recording" at bounding box center [1082, 416] width 551 height 39
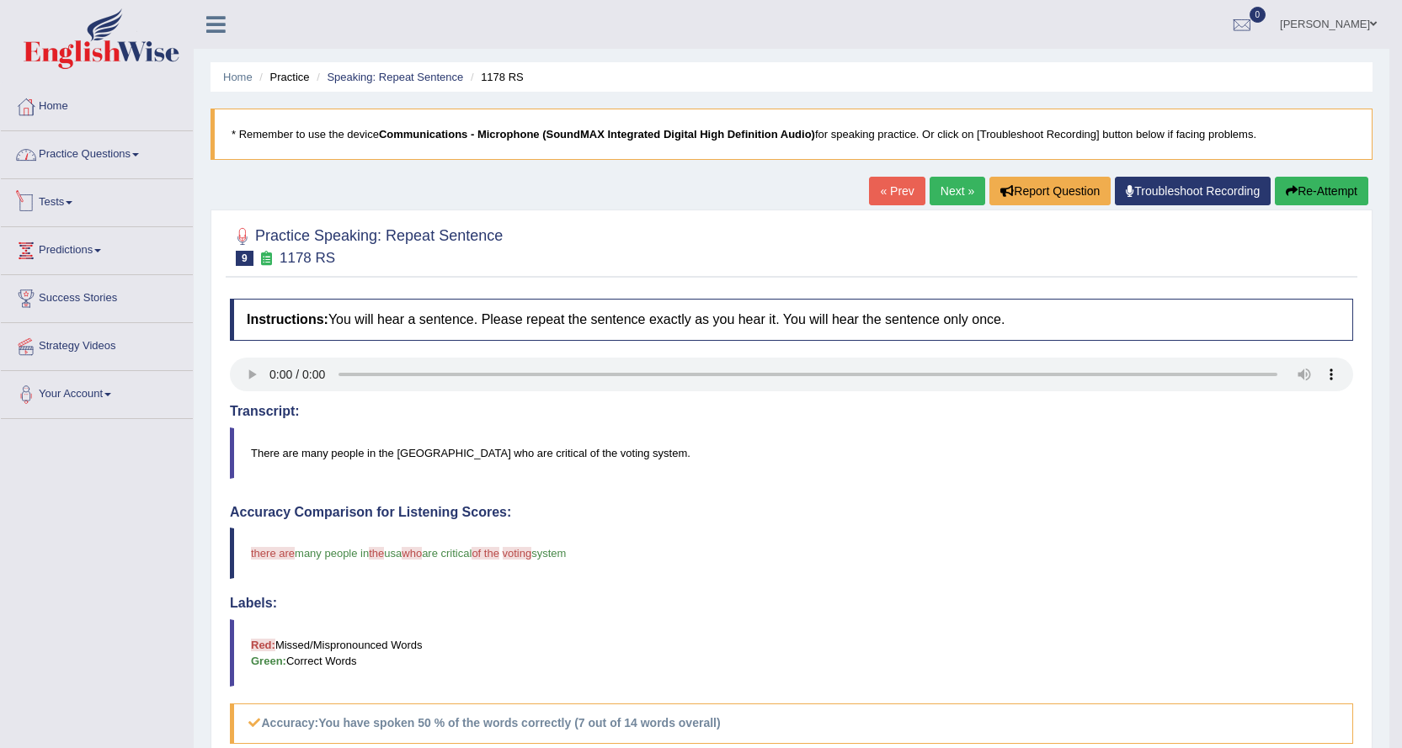
click at [141, 152] on link "Practice Questions" at bounding box center [97, 152] width 192 height 42
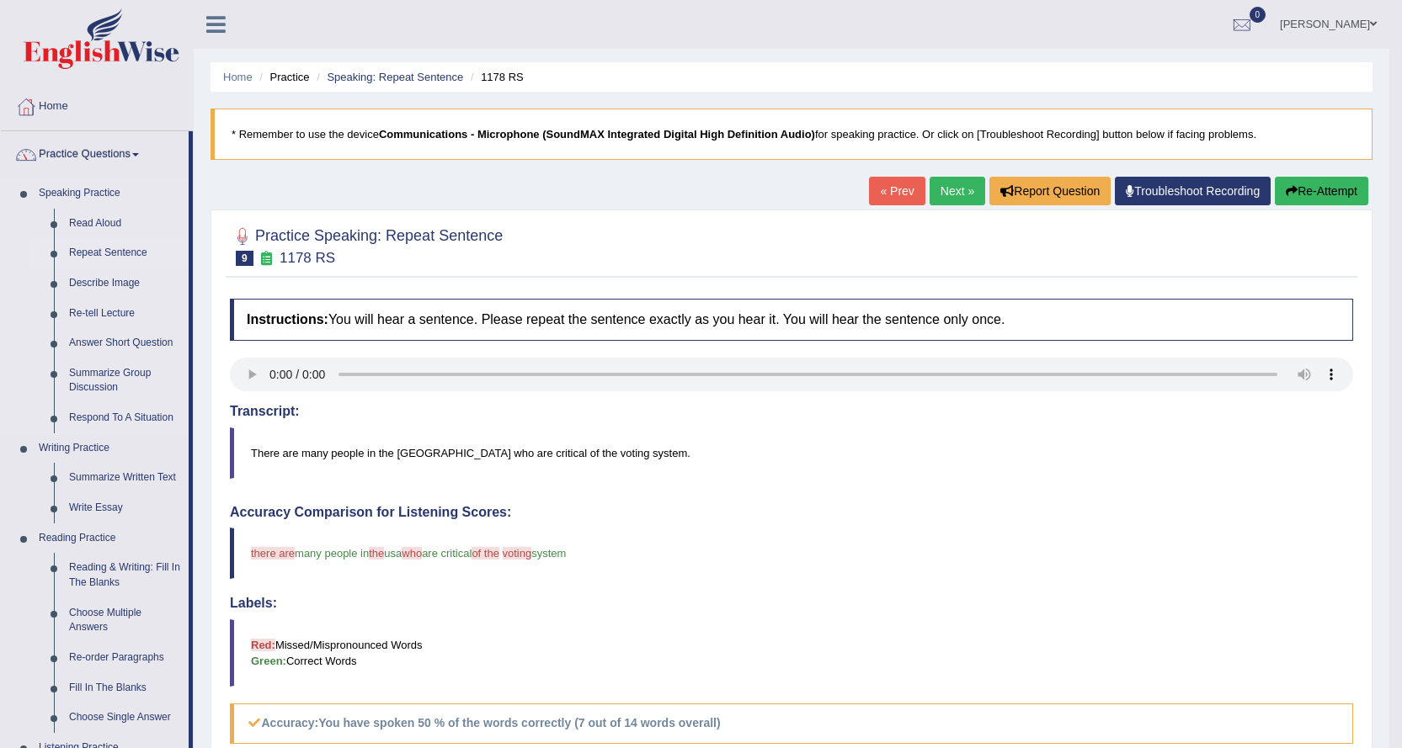
click at [115, 251] on link "Repeat Sentence" at bounding box center [124, 253] width 127 height 30
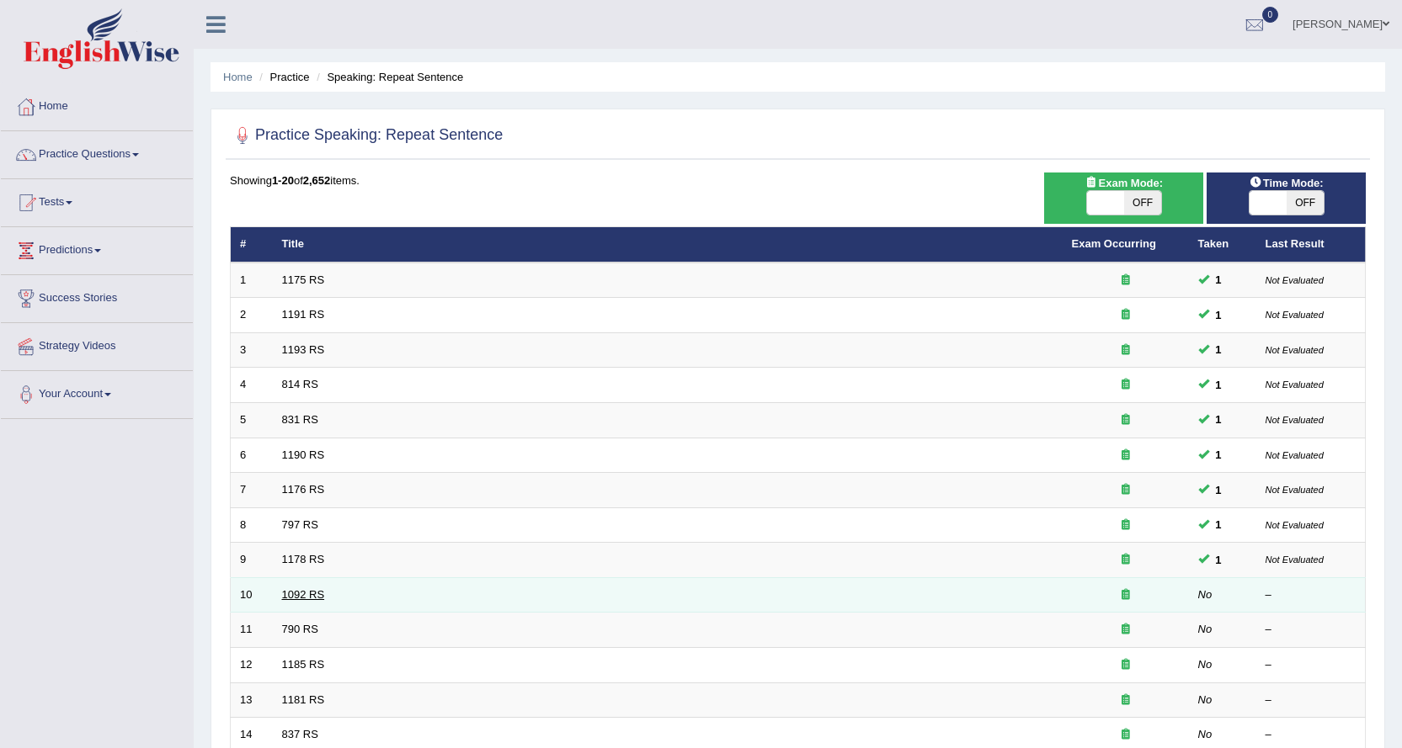
click at [309, 594] on link "1092 RS" at bounding box center [303, 594] width 43 height 13
click at [310, 588] on link "1092 RS" at bounding box center [303, 594] width 43 height 13
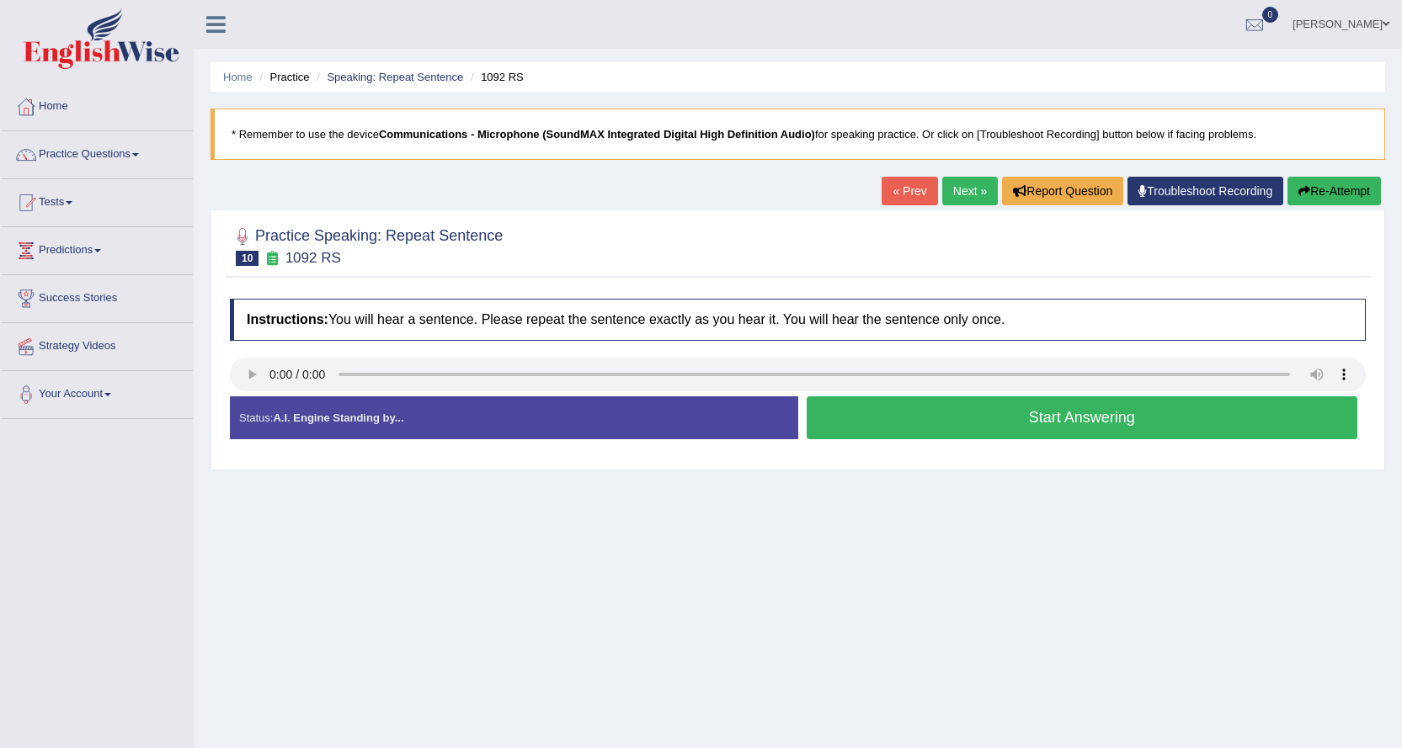
click at [931, 423] on button "Start Answering" at bounding box center [1082, 418] width 551 height 43
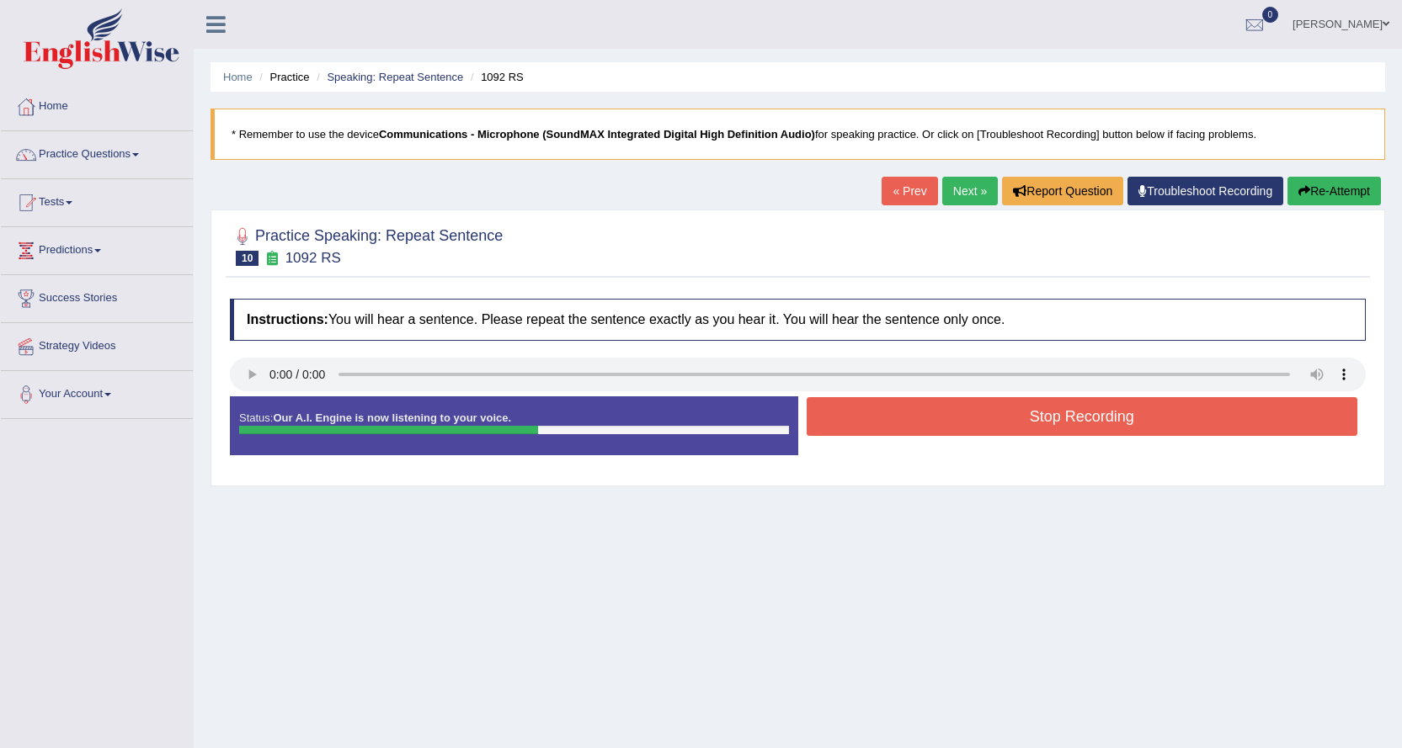
click at [933, 422] on button "Stop Recording" at bounding box center [1082, 416] width 551 height 39
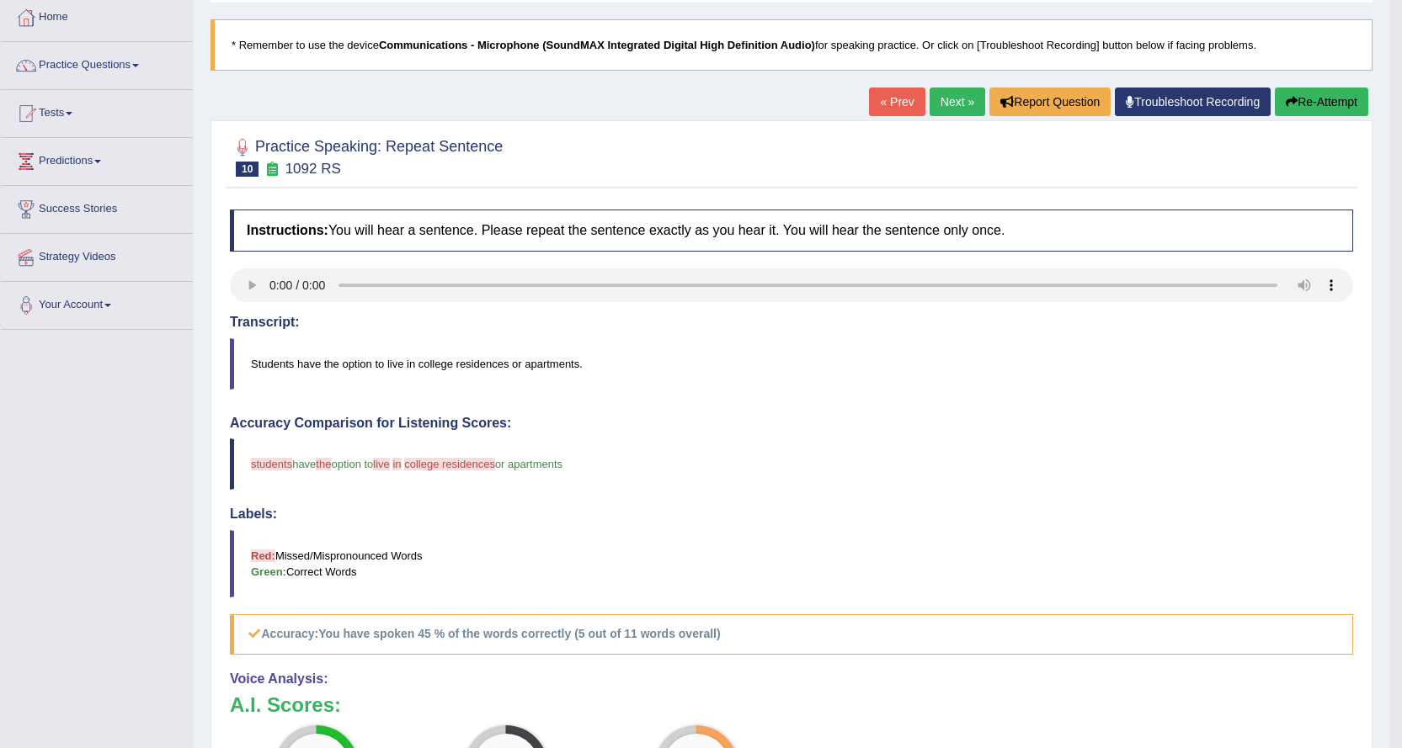
scroll to position [84, 0]
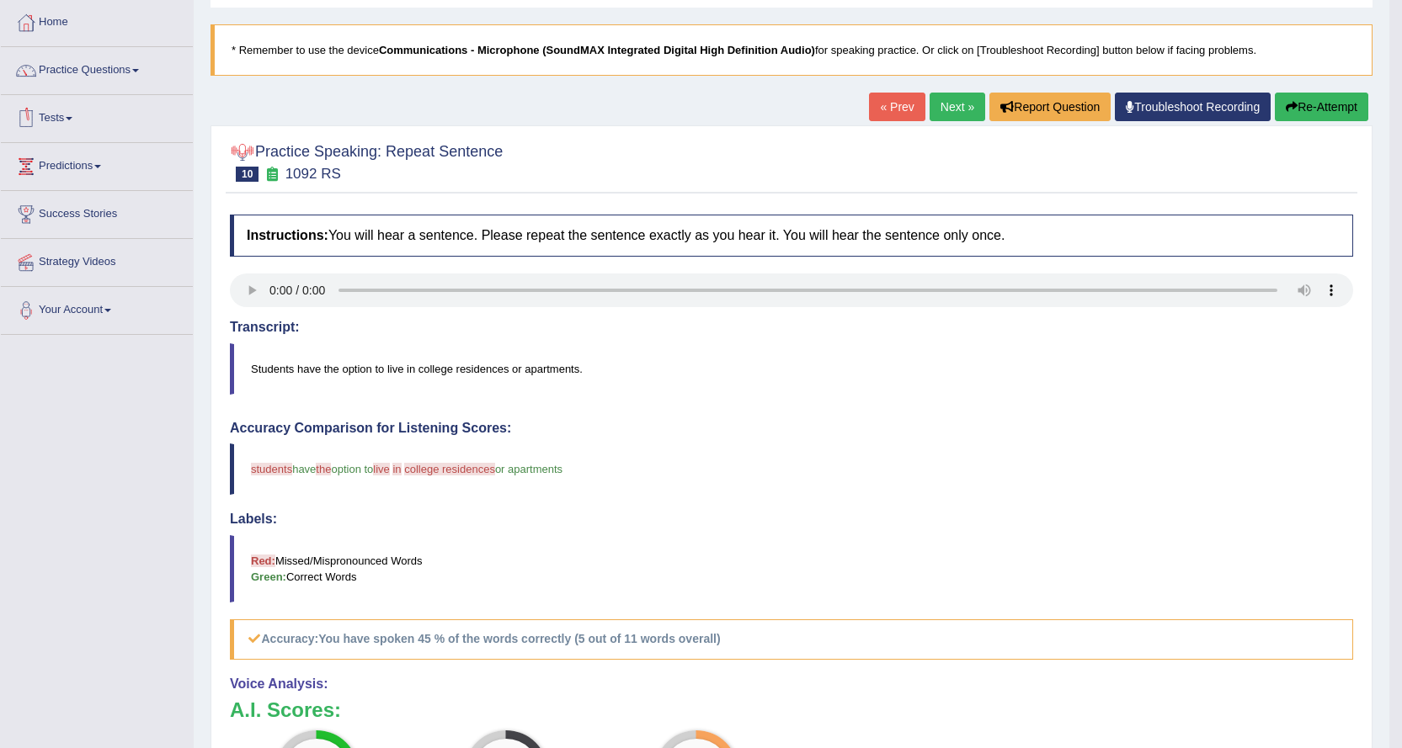
click at [958, 102] on link "Next »" at bounding box center [957, 107] width 56 height 29
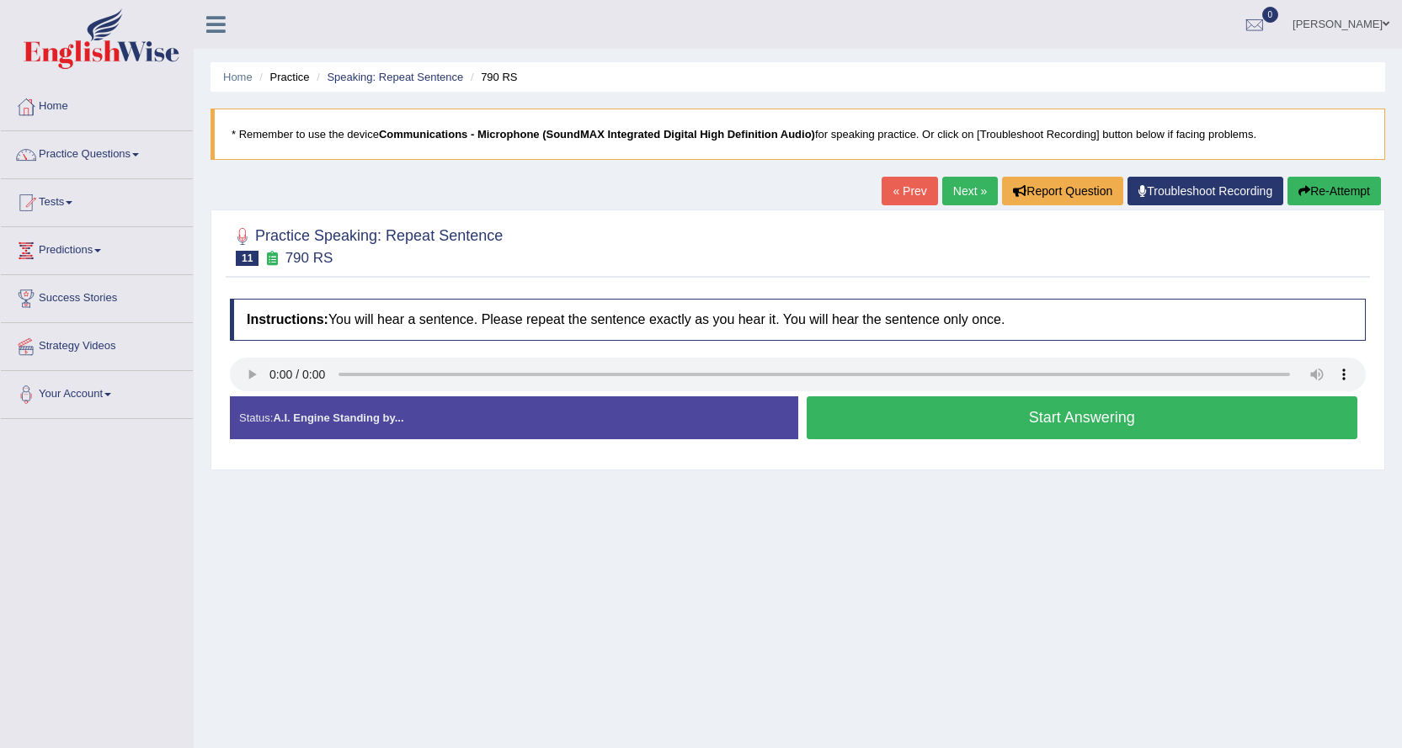
click at [1000, 424] on button "Start Answering" at bounding box center [1082, 418] width 551 height 43
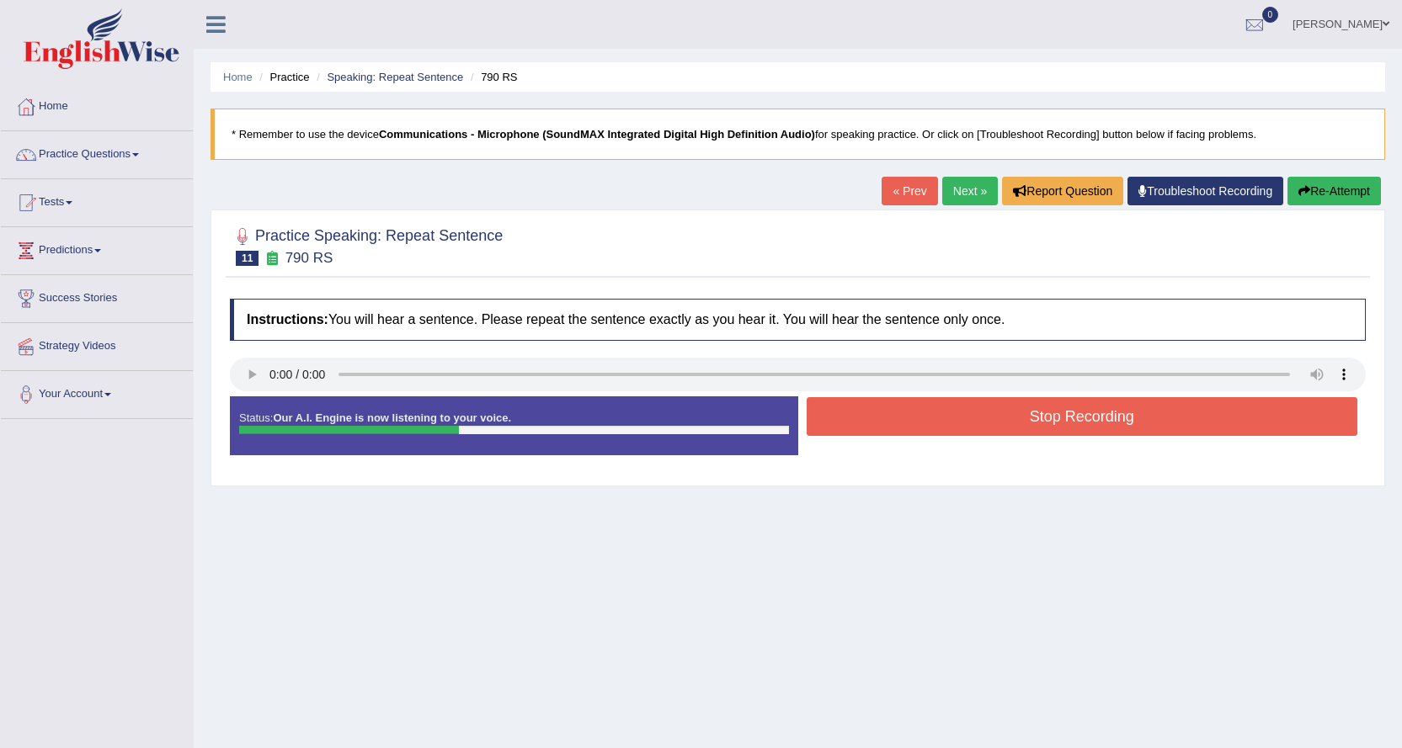
click at [1000, 423] on button "Stop Recording" at bounding box center [1082, 416] width 551 height 39
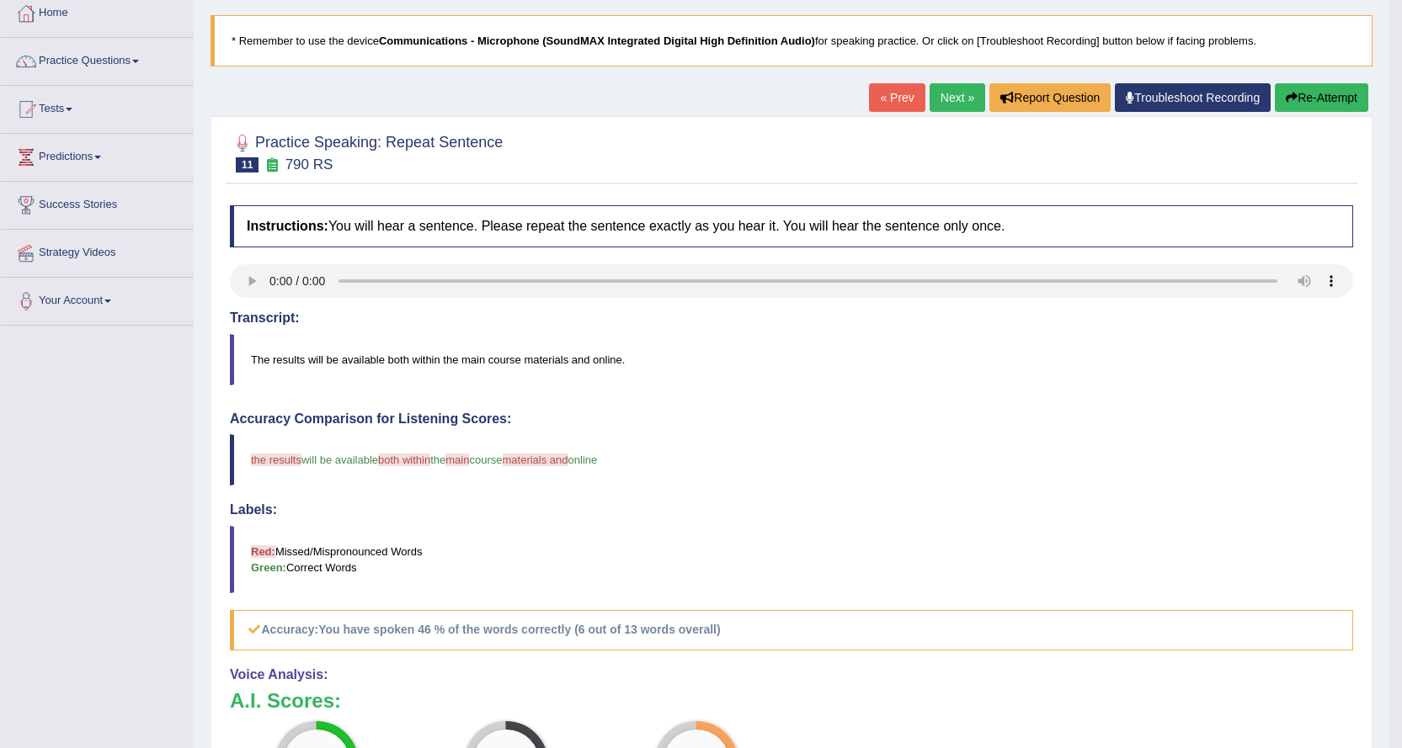
scroll to position [84, 0]
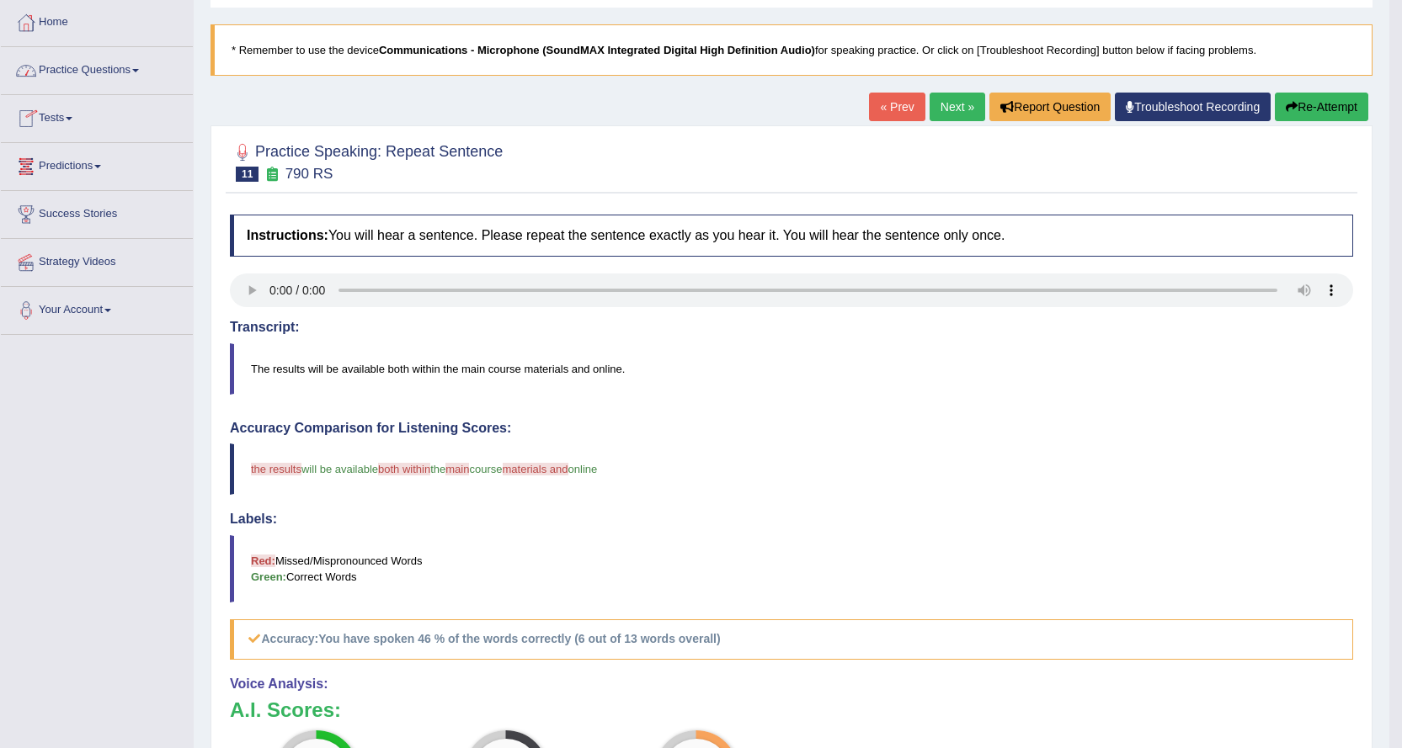
click at [945, 104] on link "Next »" at bounding box center [957, 107] width 56 height 29
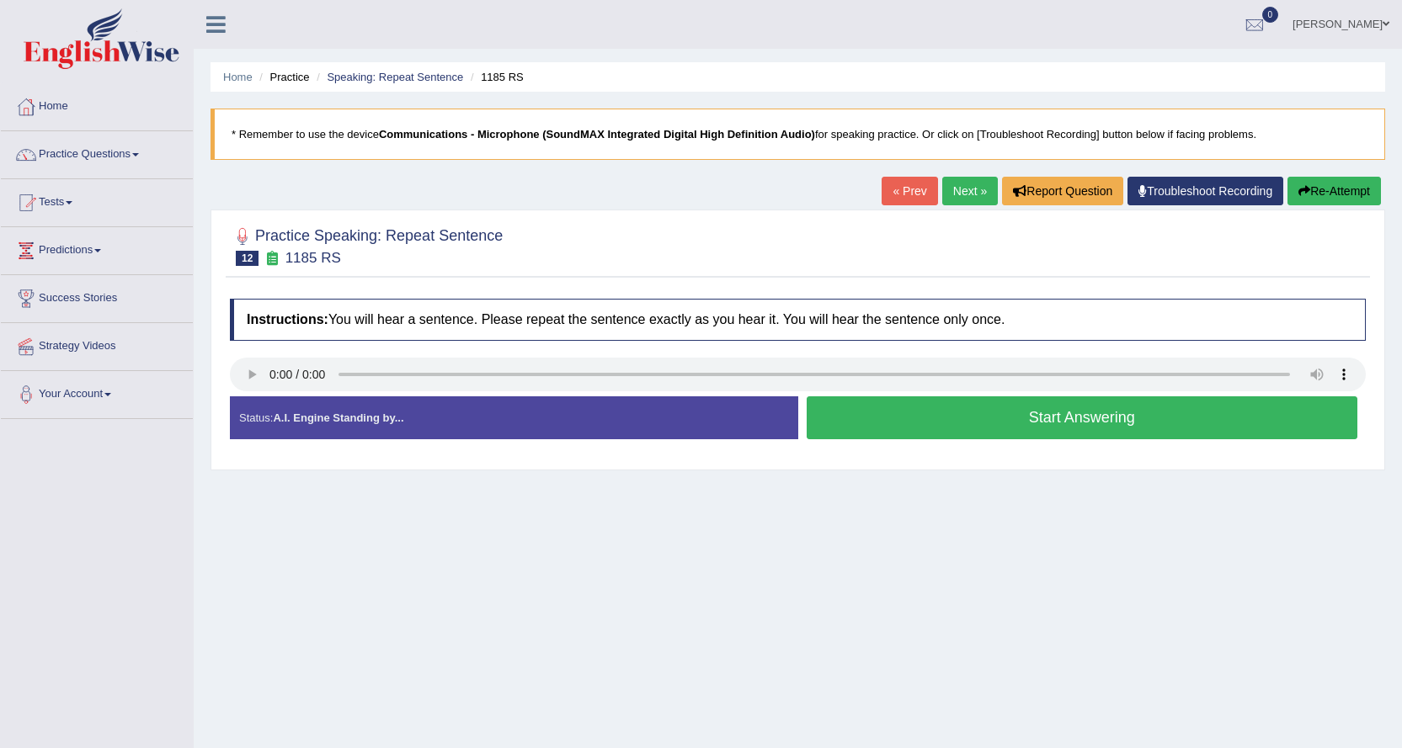
click at [931, 413] on button "Start Answering" at bounding box center [1082, 418] width 551 height 43
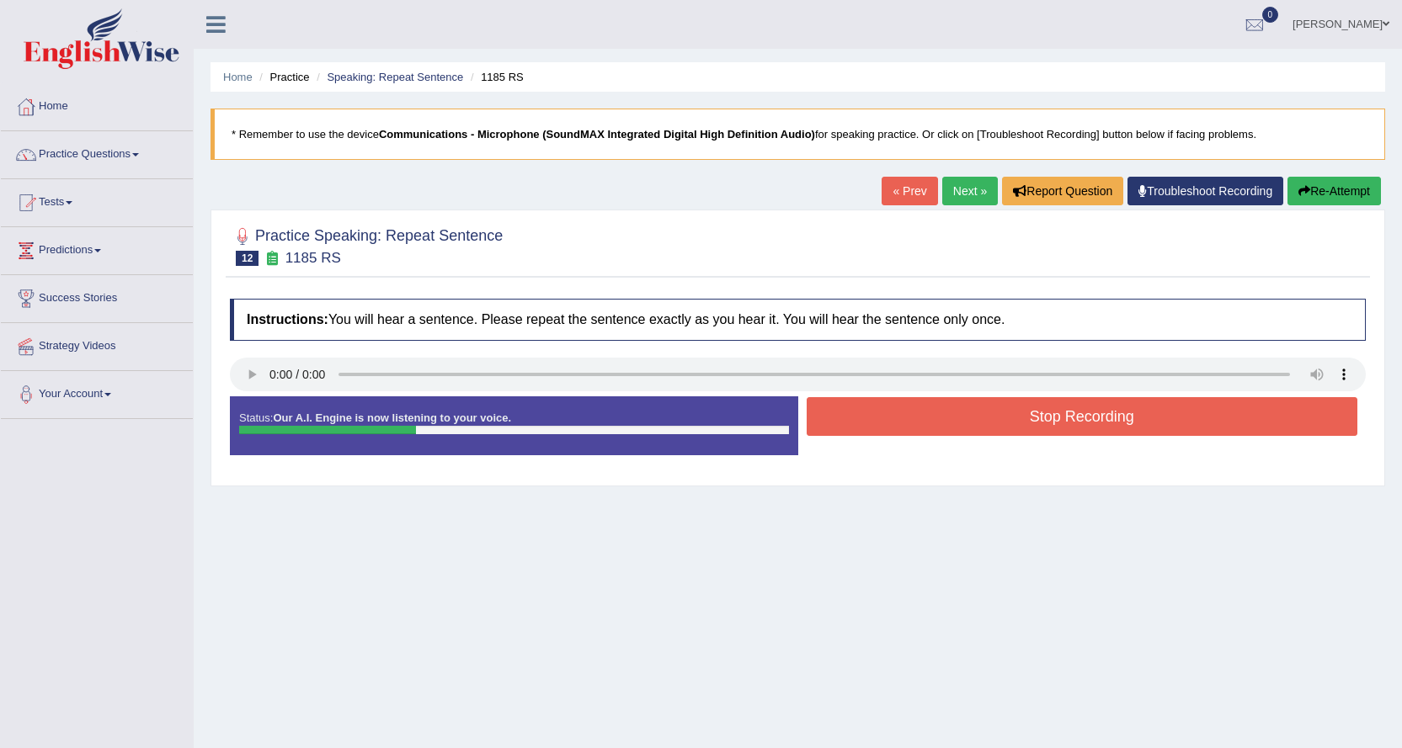
drag, startPoint x: 922, startPoint y: 415, endPoint x: 922, endPoint y: 427, distance: 11.8
click at [926, 429] on button "Stop Recording" at bounding box center [1082, 416] width 551 height 39
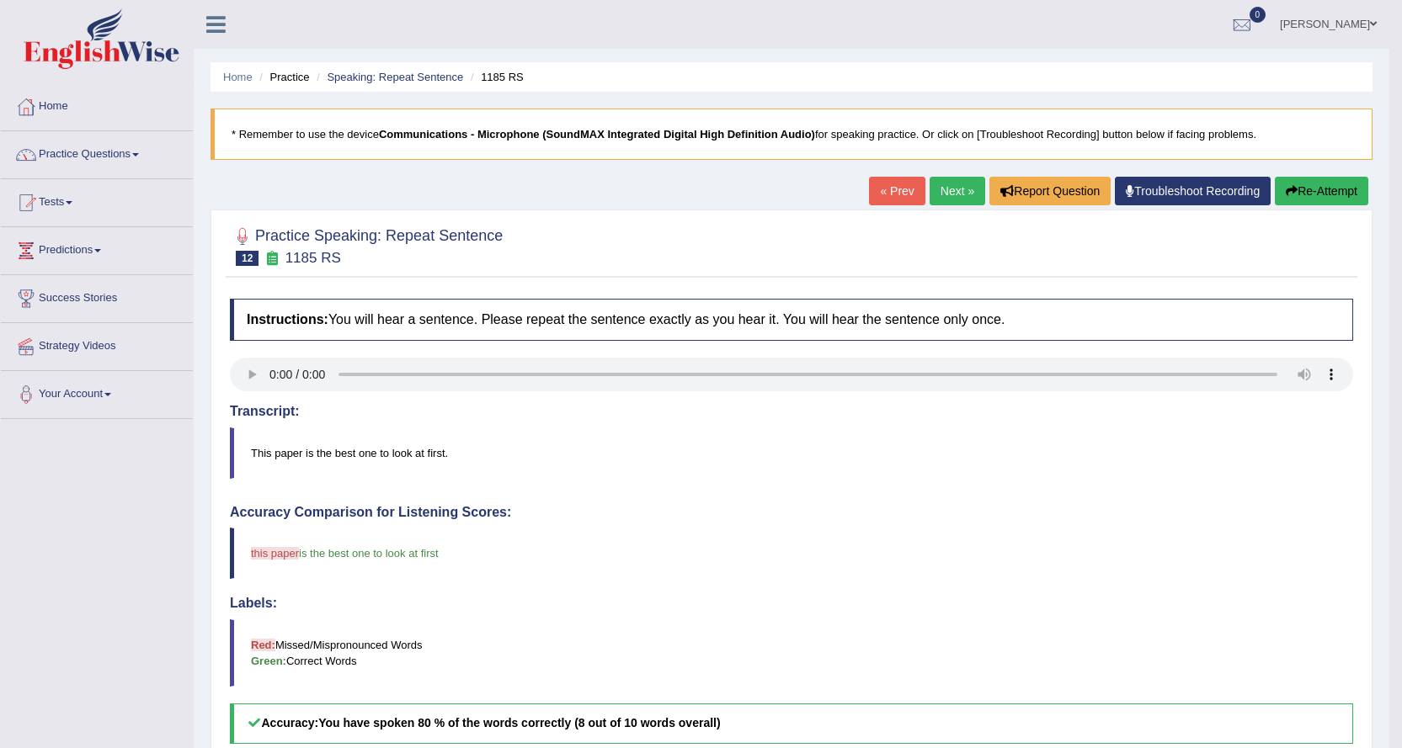
click at [956, 184] on link "Next »" at bounding box center [957, 191] width 56 height 29
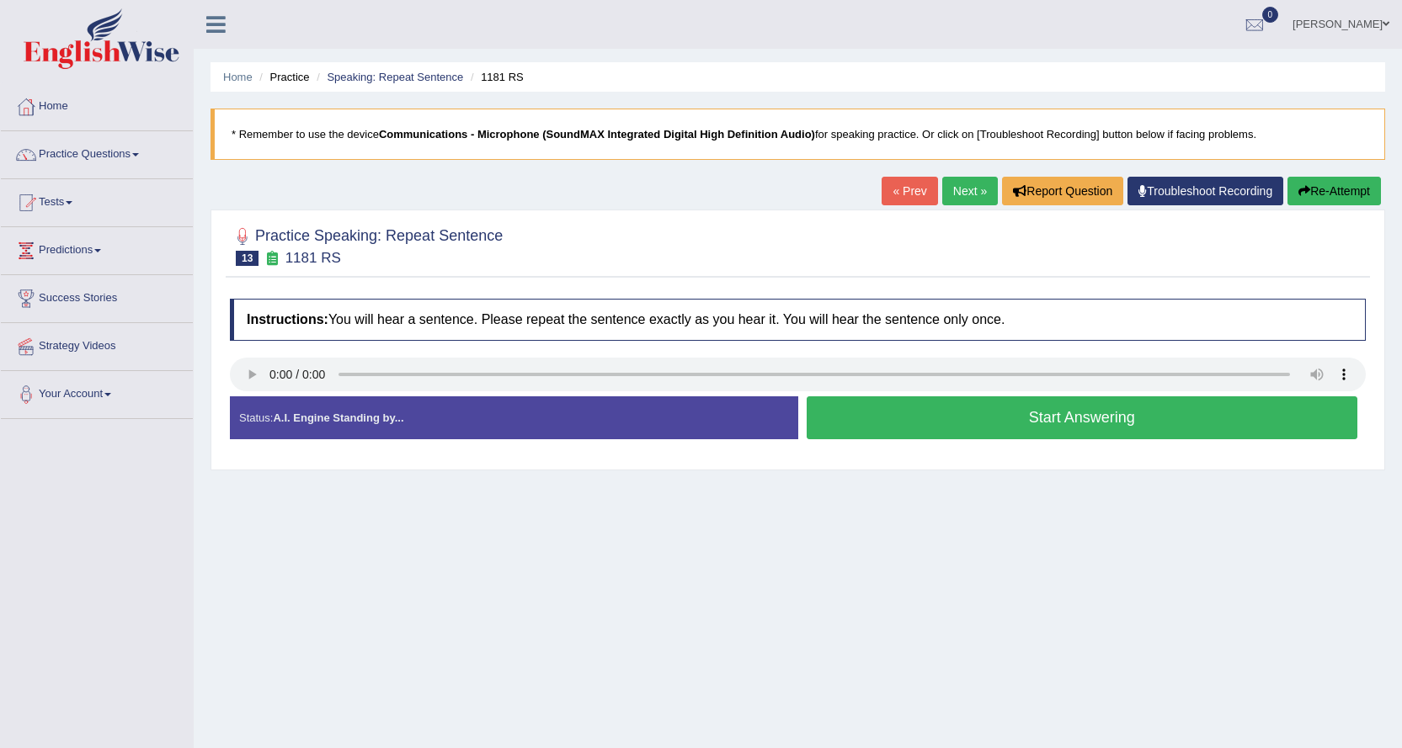
click at [986, 426] on button "Start Answering" at bounding box center [1082, 418] width 551 height 43
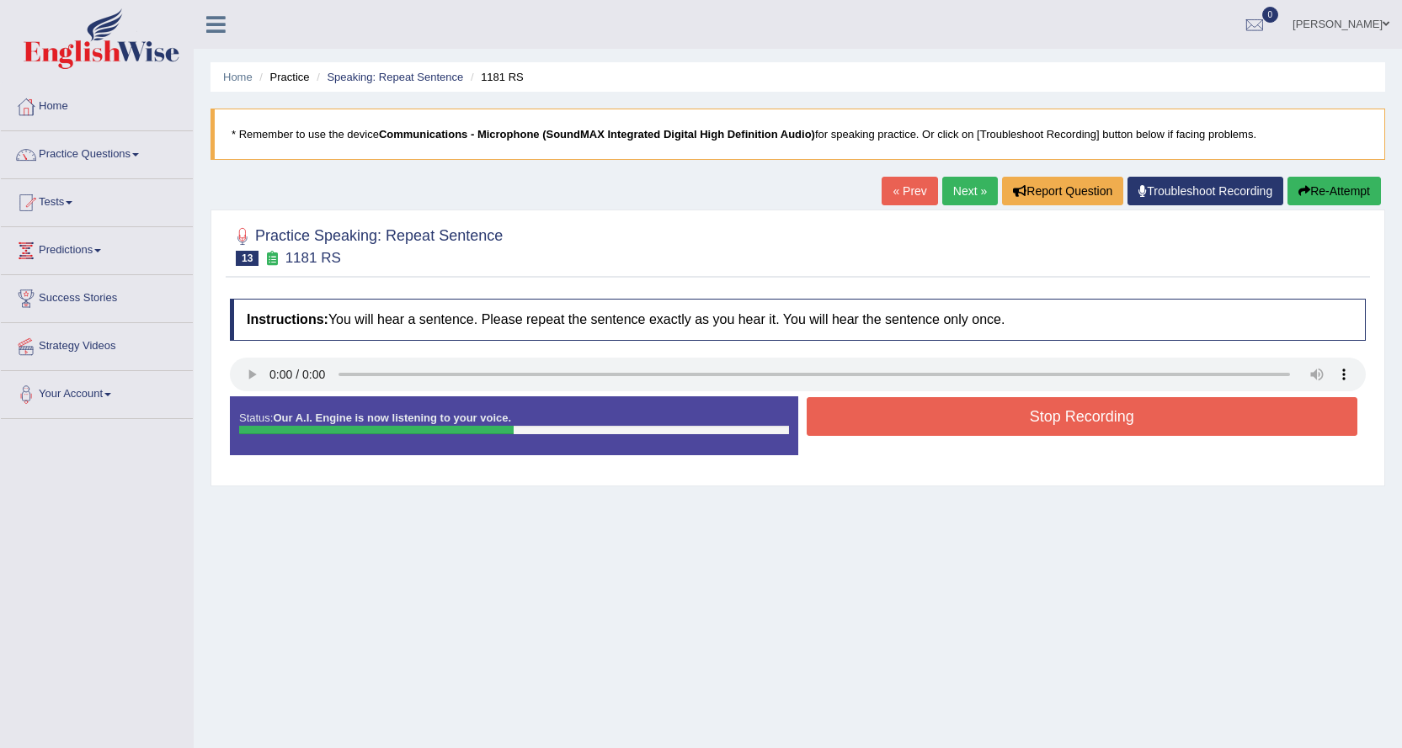
click at [982, 425] on button "Stop Recording" at bounding box center [1082, 416] width 551 height 39
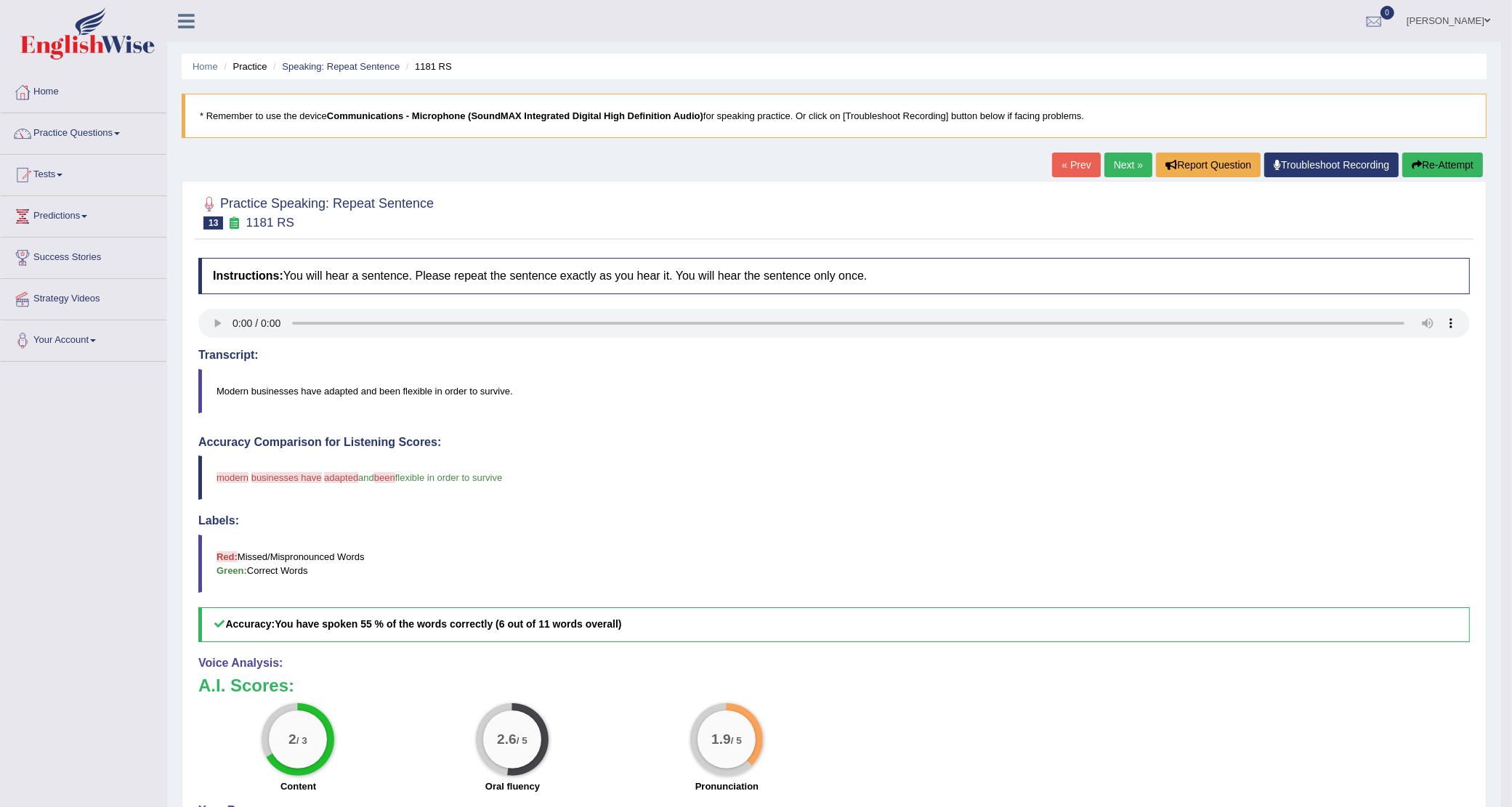
click at [1108, 167] on link "Next »" at bounding box center [1129, 165] width 48 height 25
click at [1106, 168] on link "Next »" at bounding box center [1129, 165] width 48 height 25
click at [1117, 161] on link "Next »" at bounding box center [1129, 165] width 48 height 25
click at [1110, 158] on link "Next »" at bounding box center [1129, 165] width 48 height 25
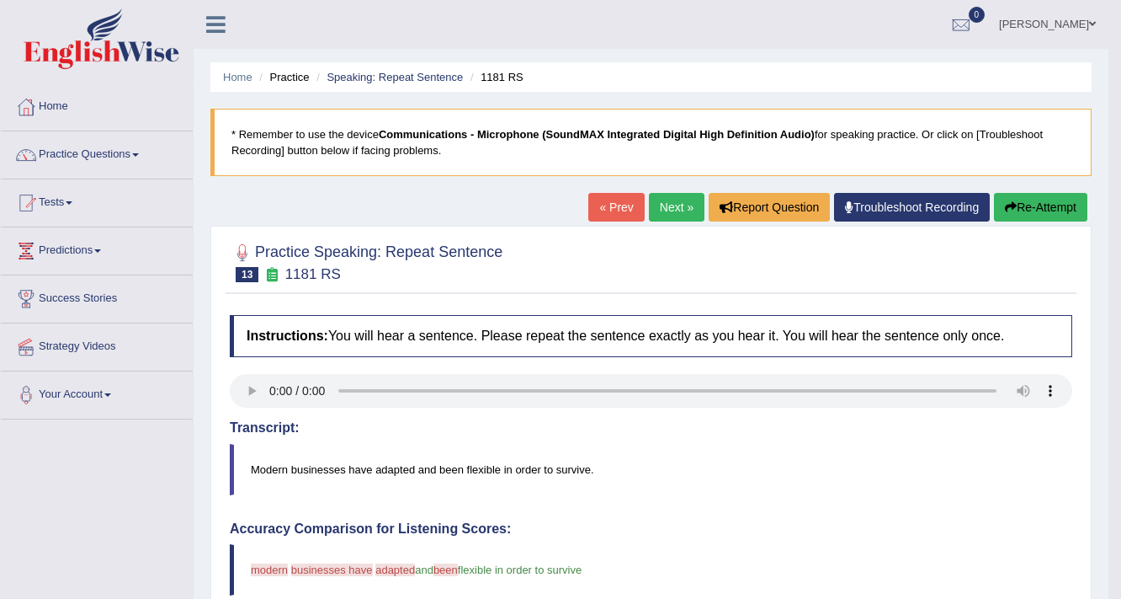
click at [663, 205] on link "Next »" at bounding box center [677, 207] width 56 height 29
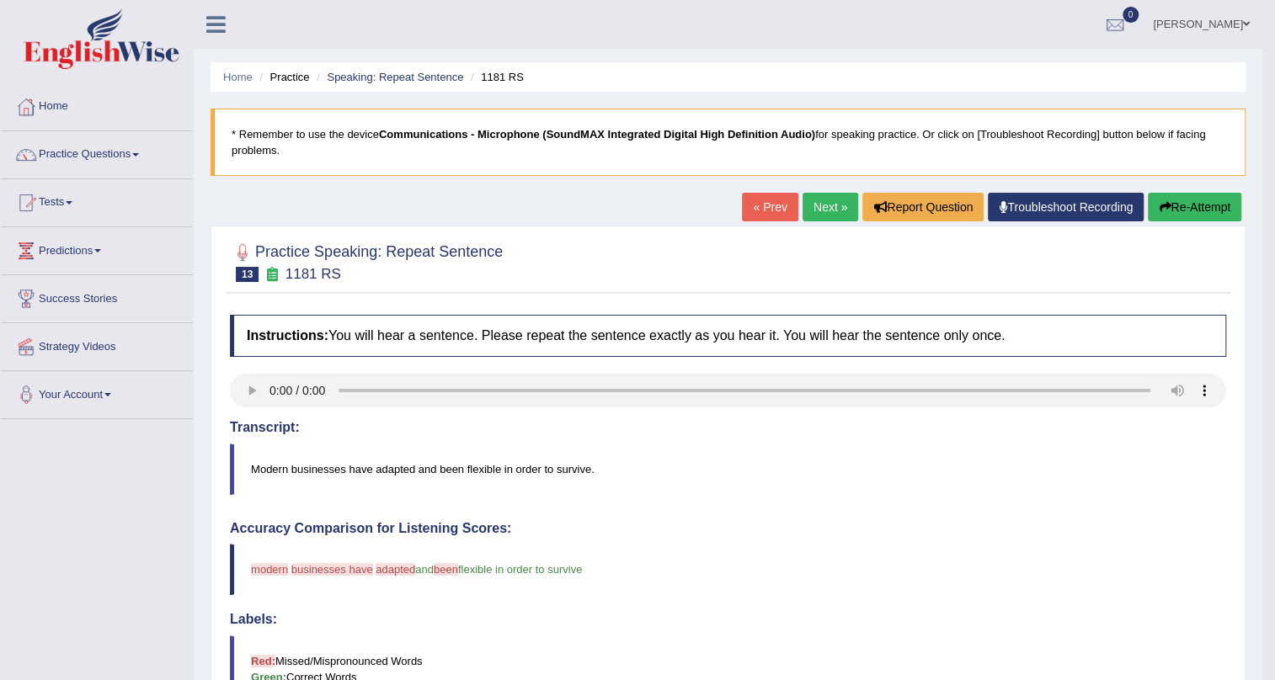
click at [817, 207] on link "Next »" at bounding box center [830, 207] width 56 height 29
